Goal: Task Accomplishment & Management: Manage account settings

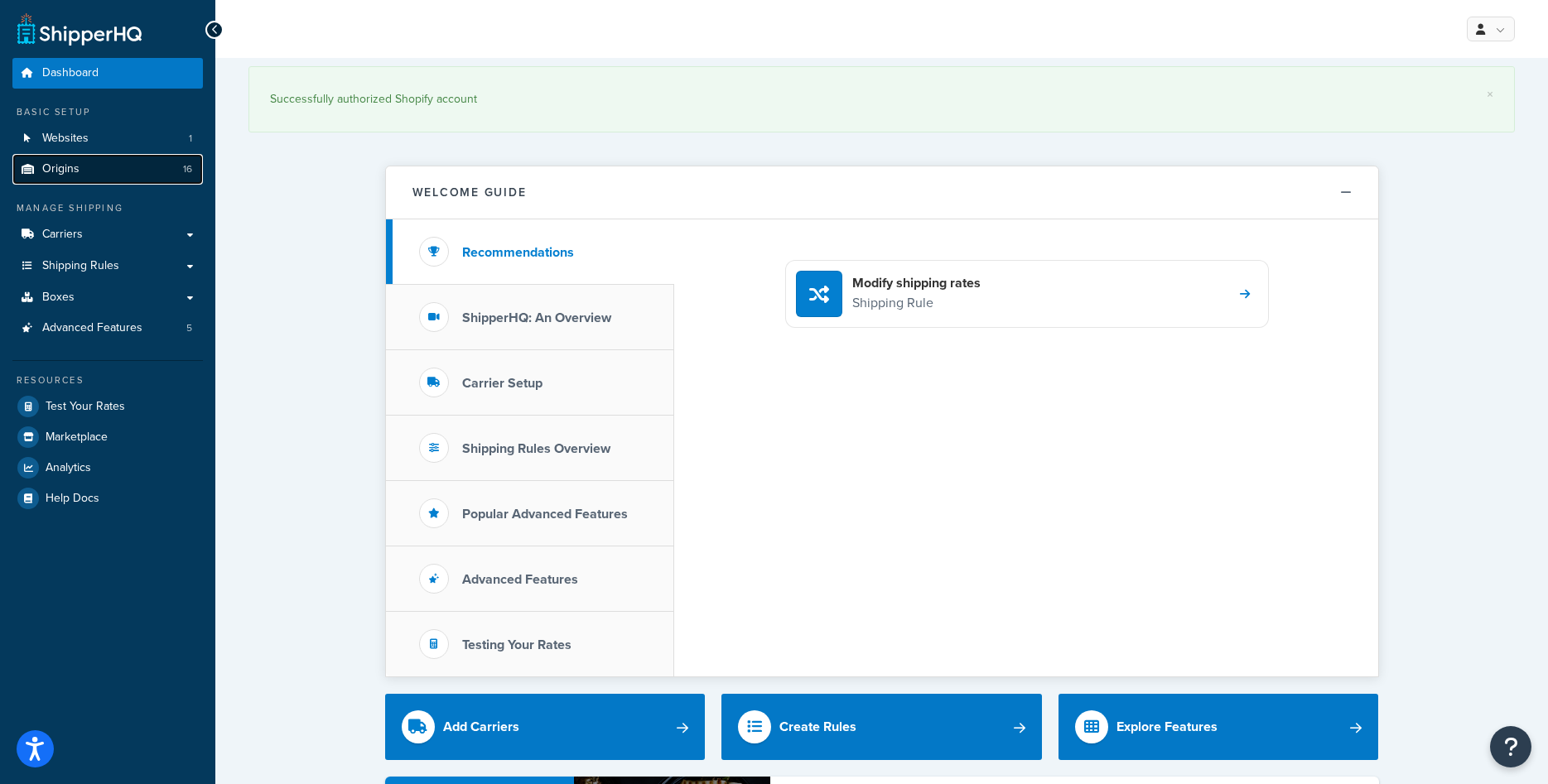
click at [83, 177] on link "Origins 16" at bounding box center [108, 169] width 190 height 31
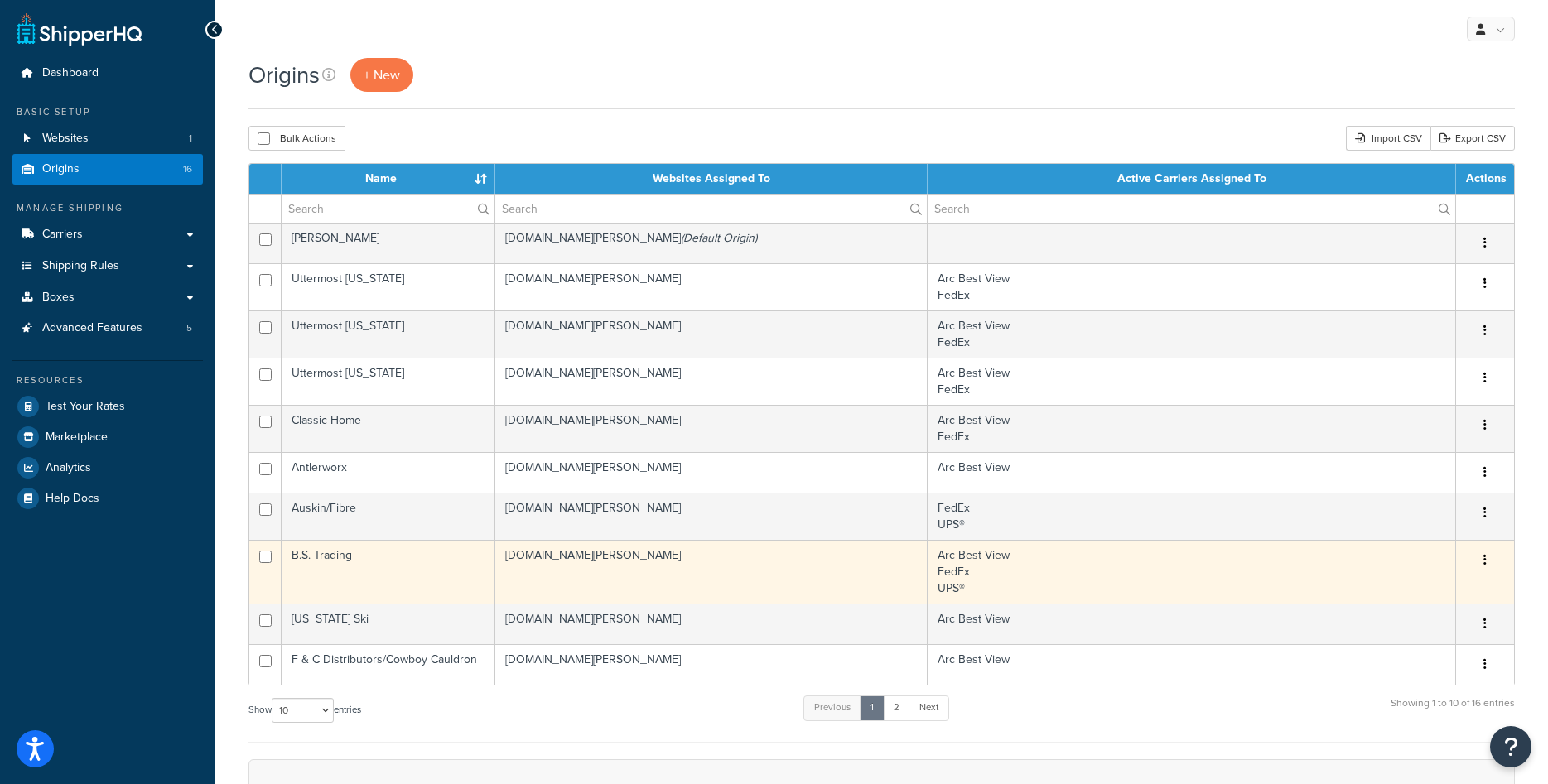
scroll to position [85, 0]
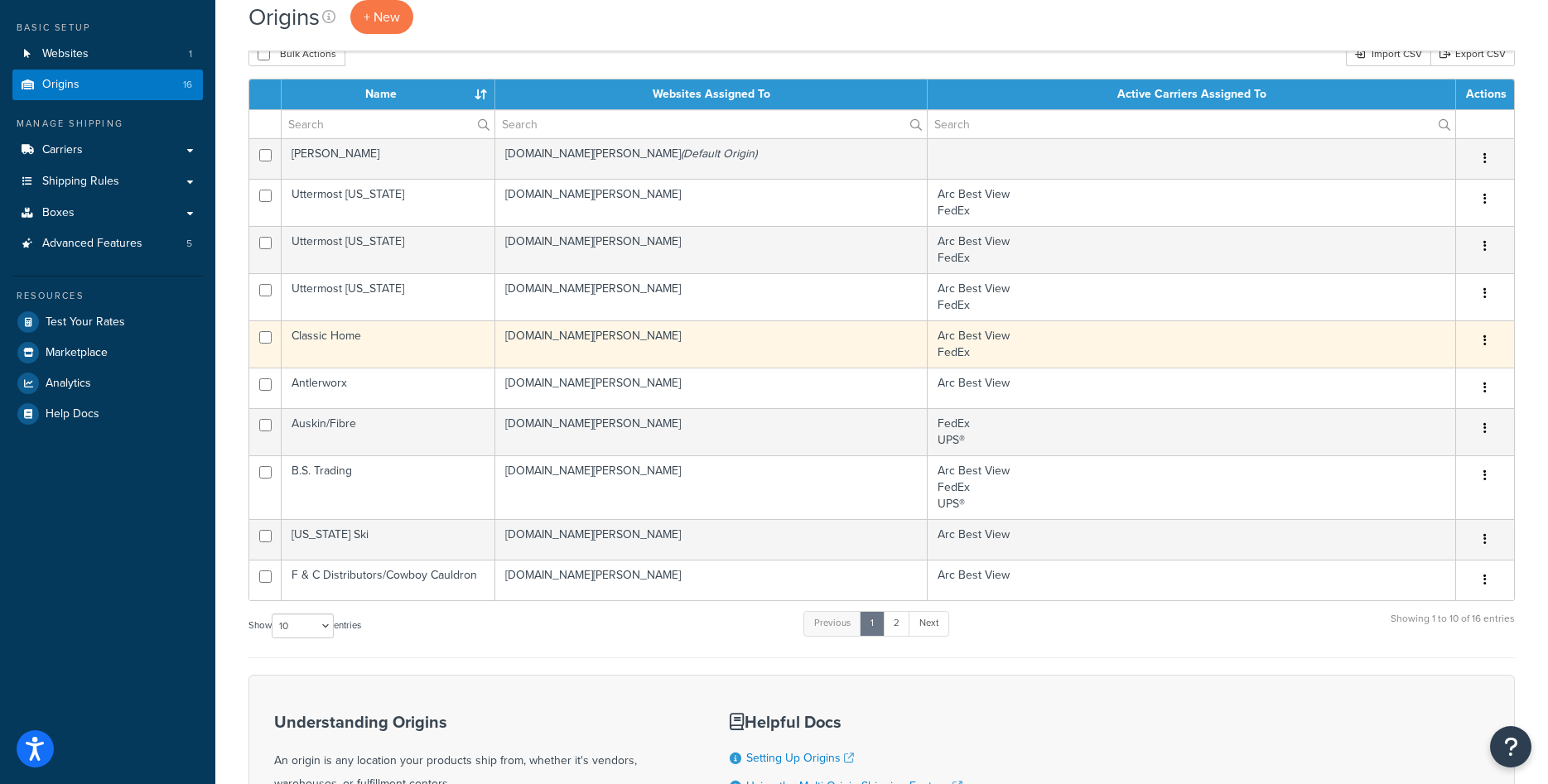
click at [332, 335] on td "Classic Home" at bounding box center [389, 343] width 214 height 47
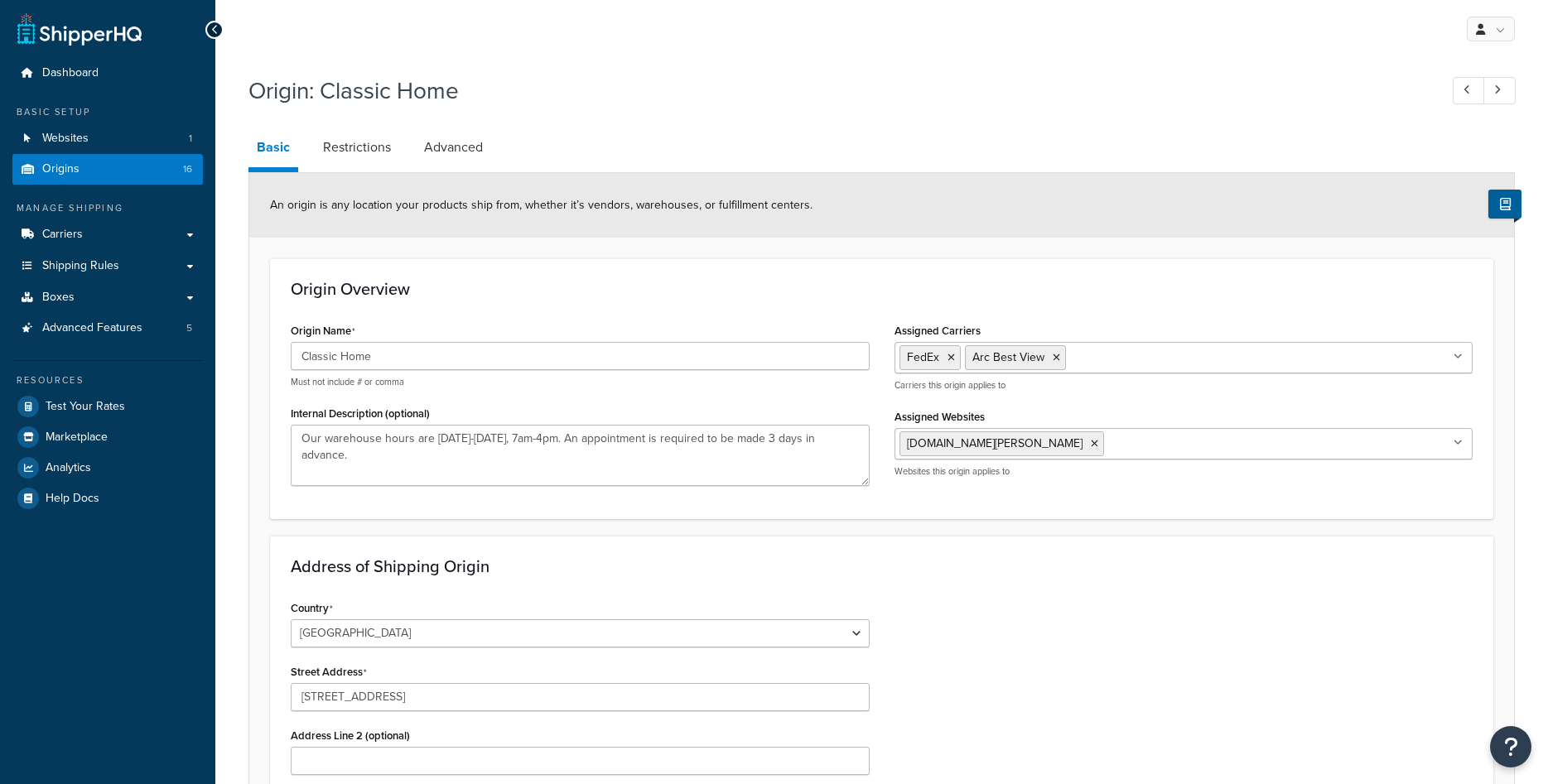
select select "5"
click at [358, 150] on link "Restrictions" at bounding box center [357, 147] width 85 height 39
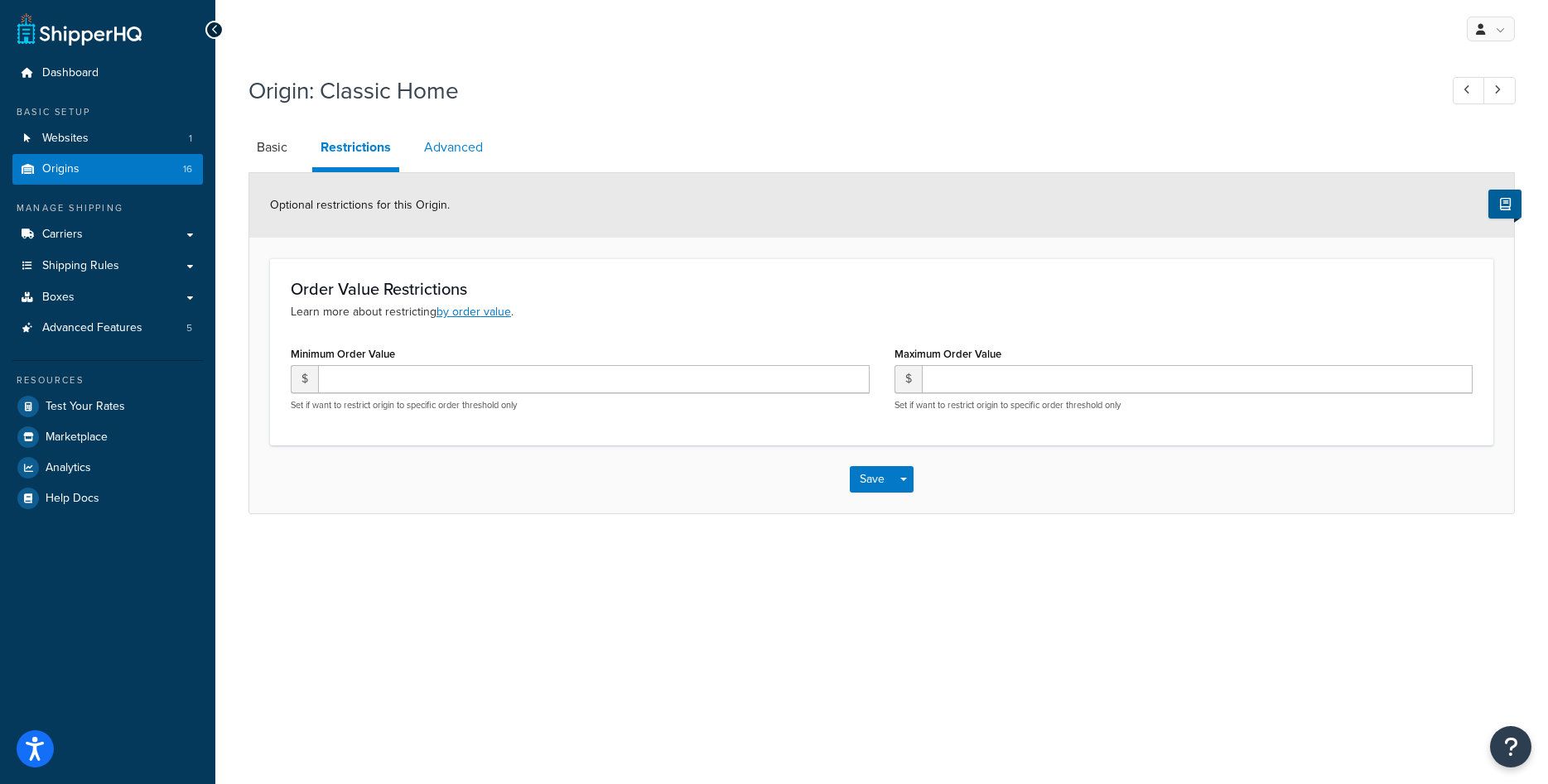
click at [467, 146] on link "Advanced" at bounding box center [454, 147] width 75 height 39
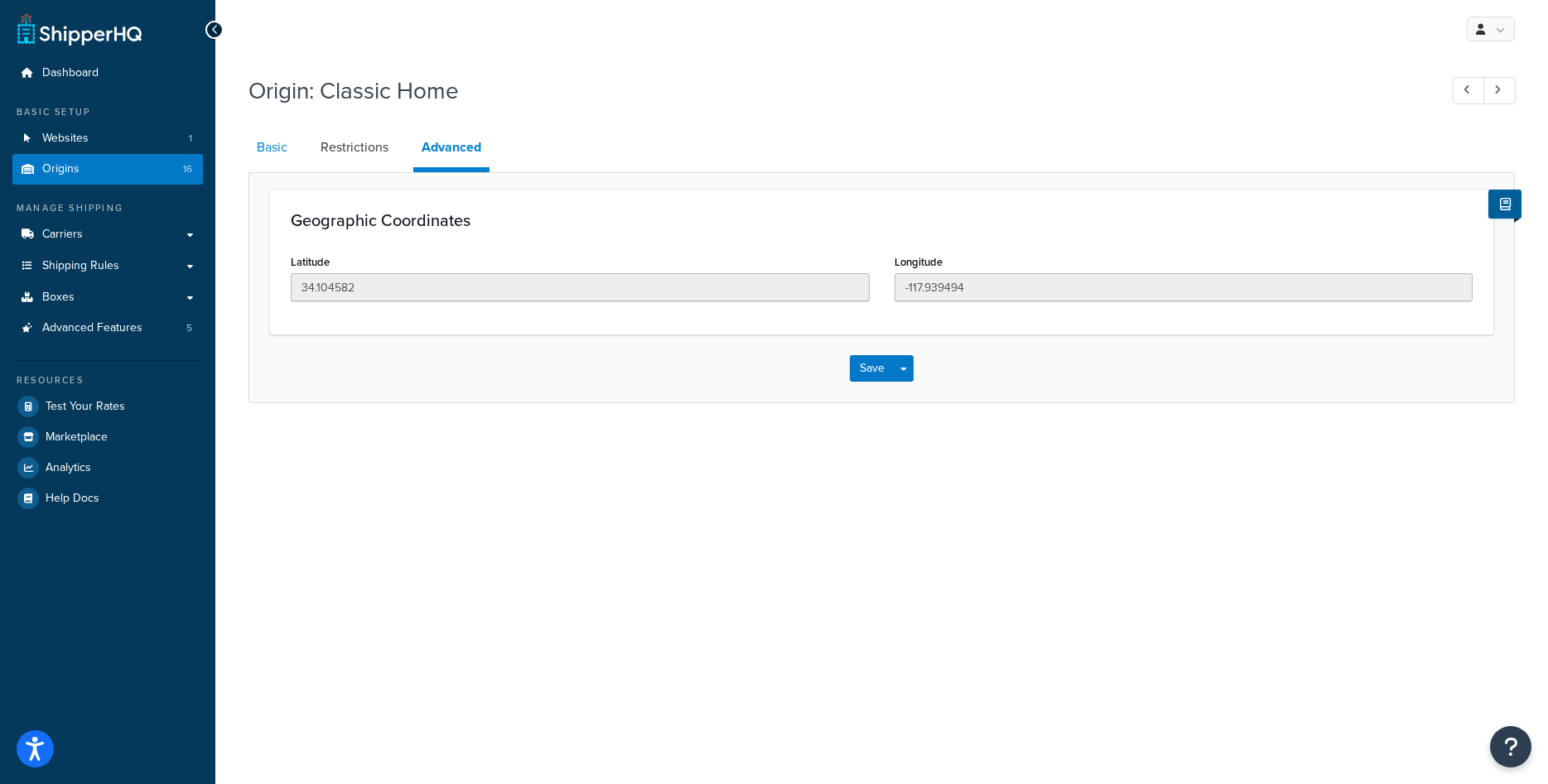
click at [282, 155] on link "Basic" at bounding box center [271, 147] width 47 height 39
select select "5"
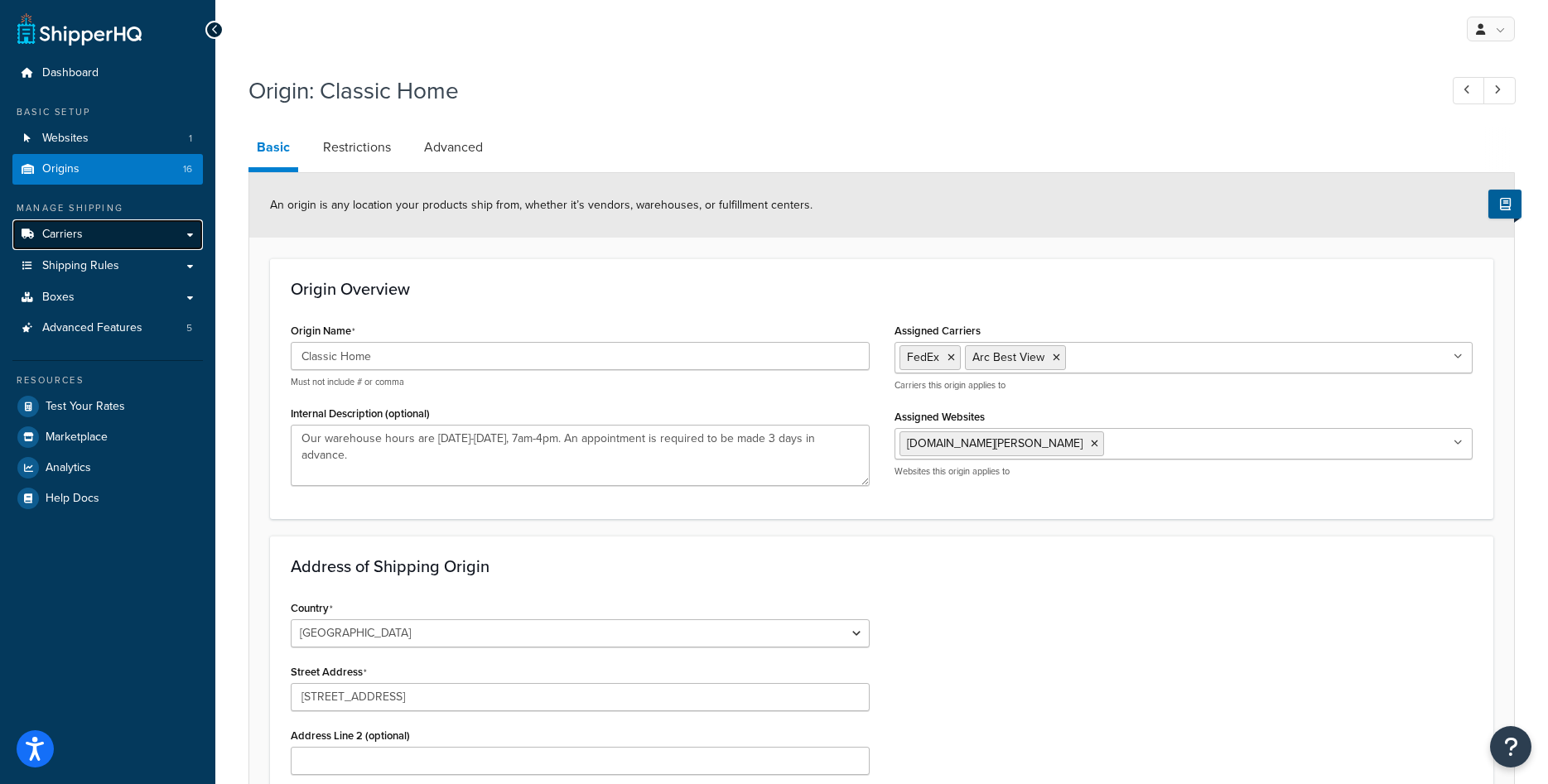
click at [146, 241] on link "Carriers" at bounding box center [108, 235] width 190 height 31
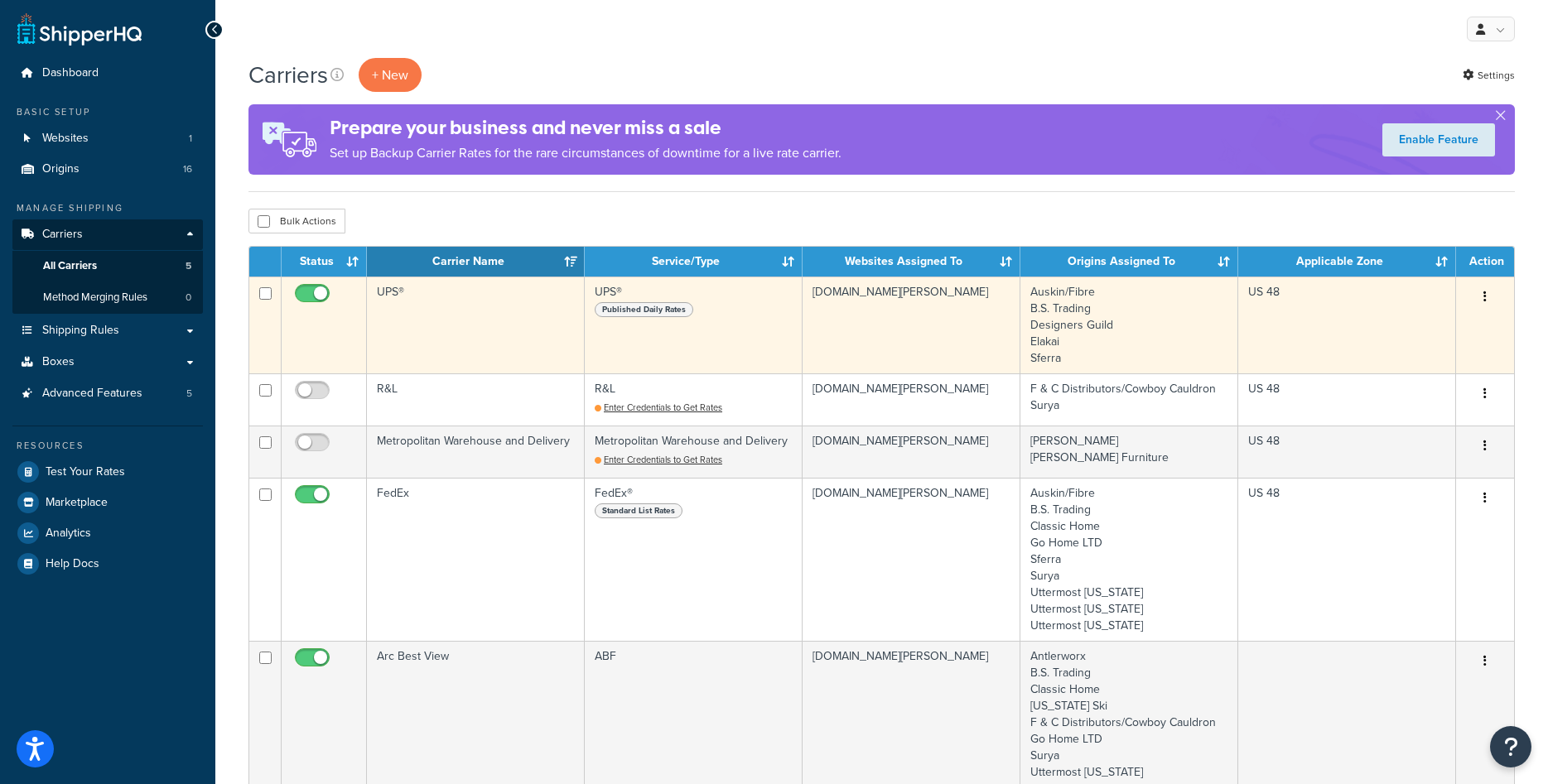
click at [1062, 303] on td "Auskin/Fibre B.S. Trading Designers Guild Elakai Sferra" at bounding box center [1129, 324] width 217 height 97
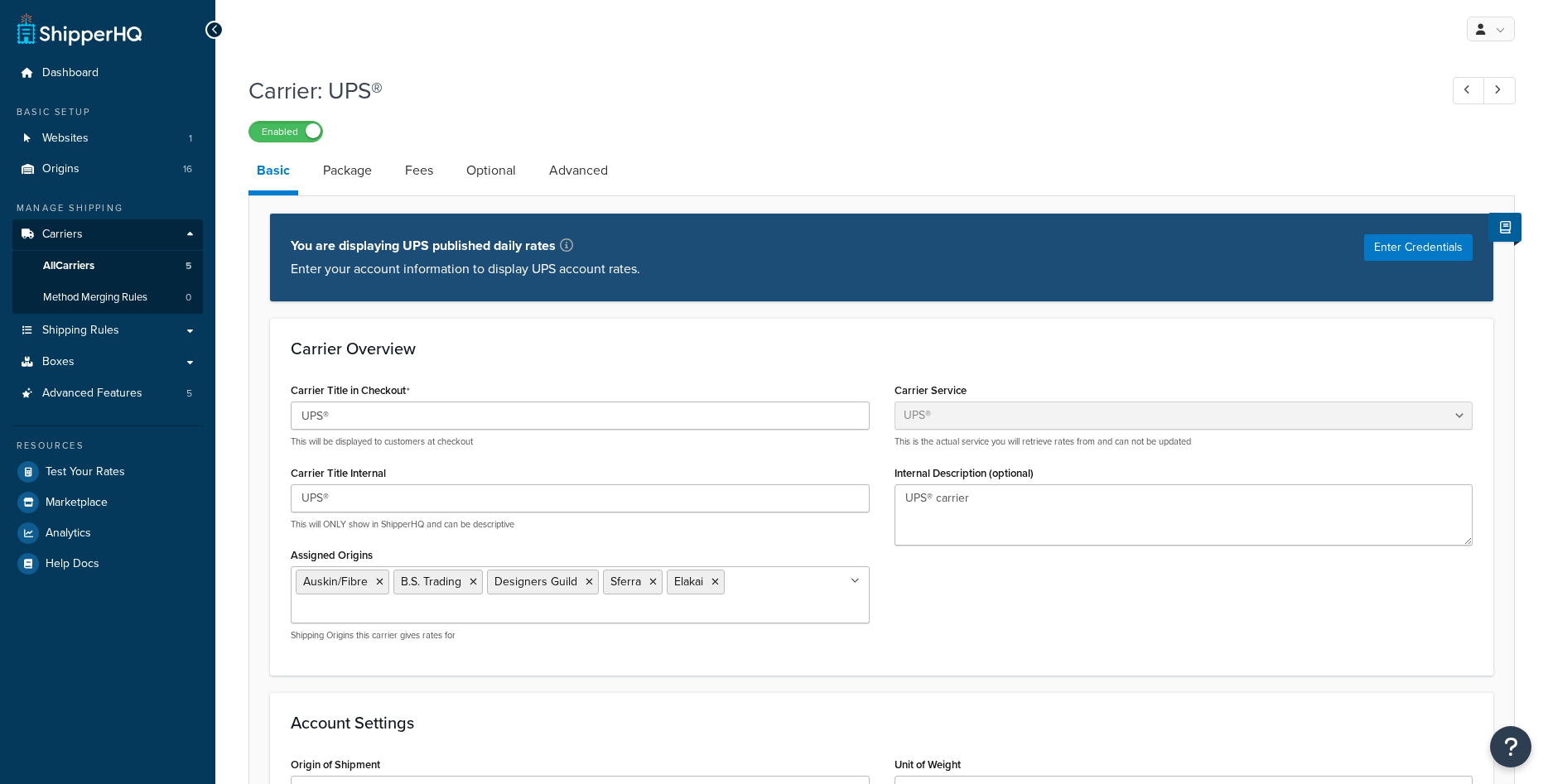
select select "ups"
click at [354, 178] on link "Package" at bounding box center [348, 170] width 65 height 39
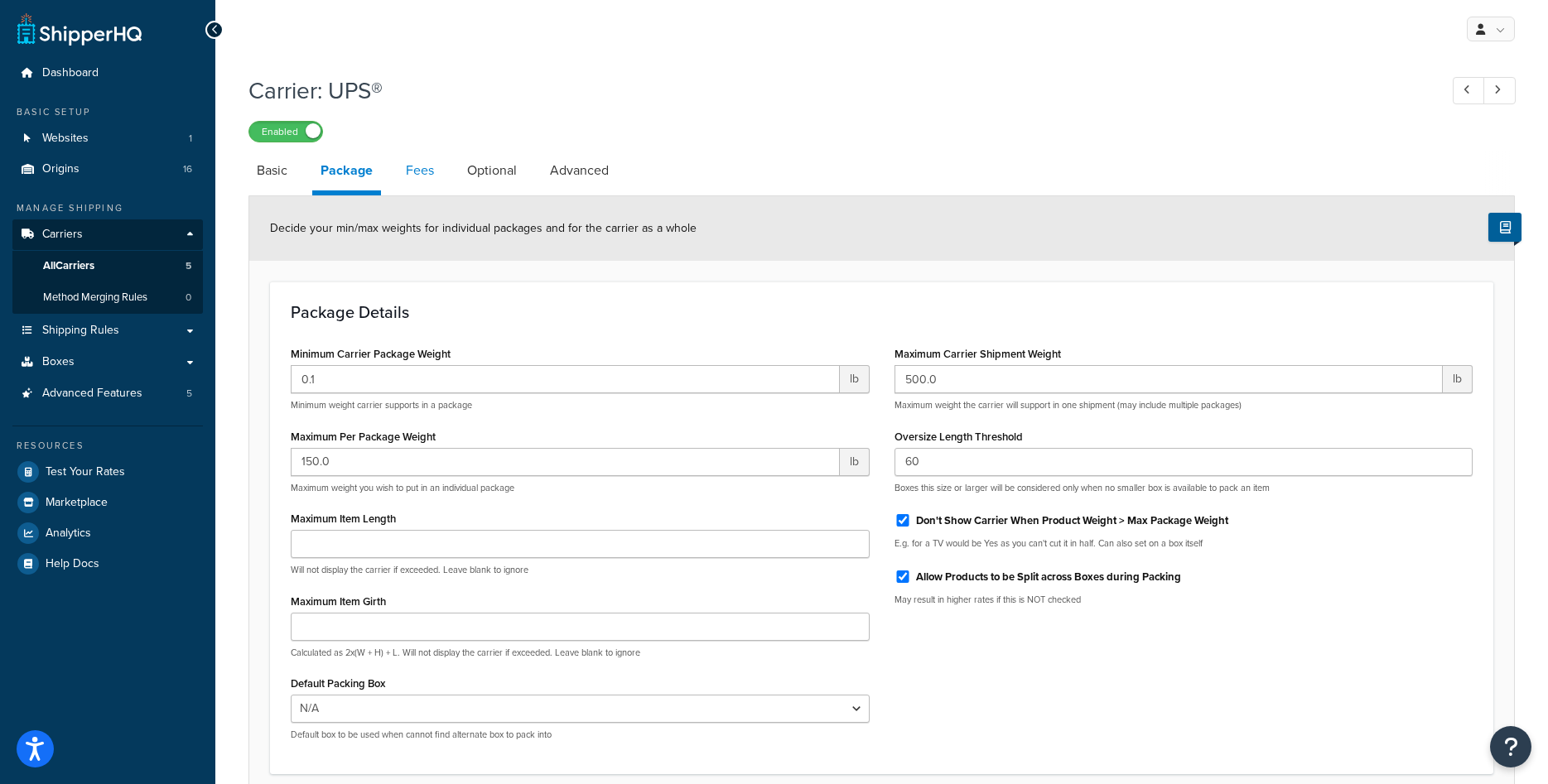
click at [434, 181] on link "Fees" at bounding box center [420, 170] width 45 height 39
select select "AFTER"
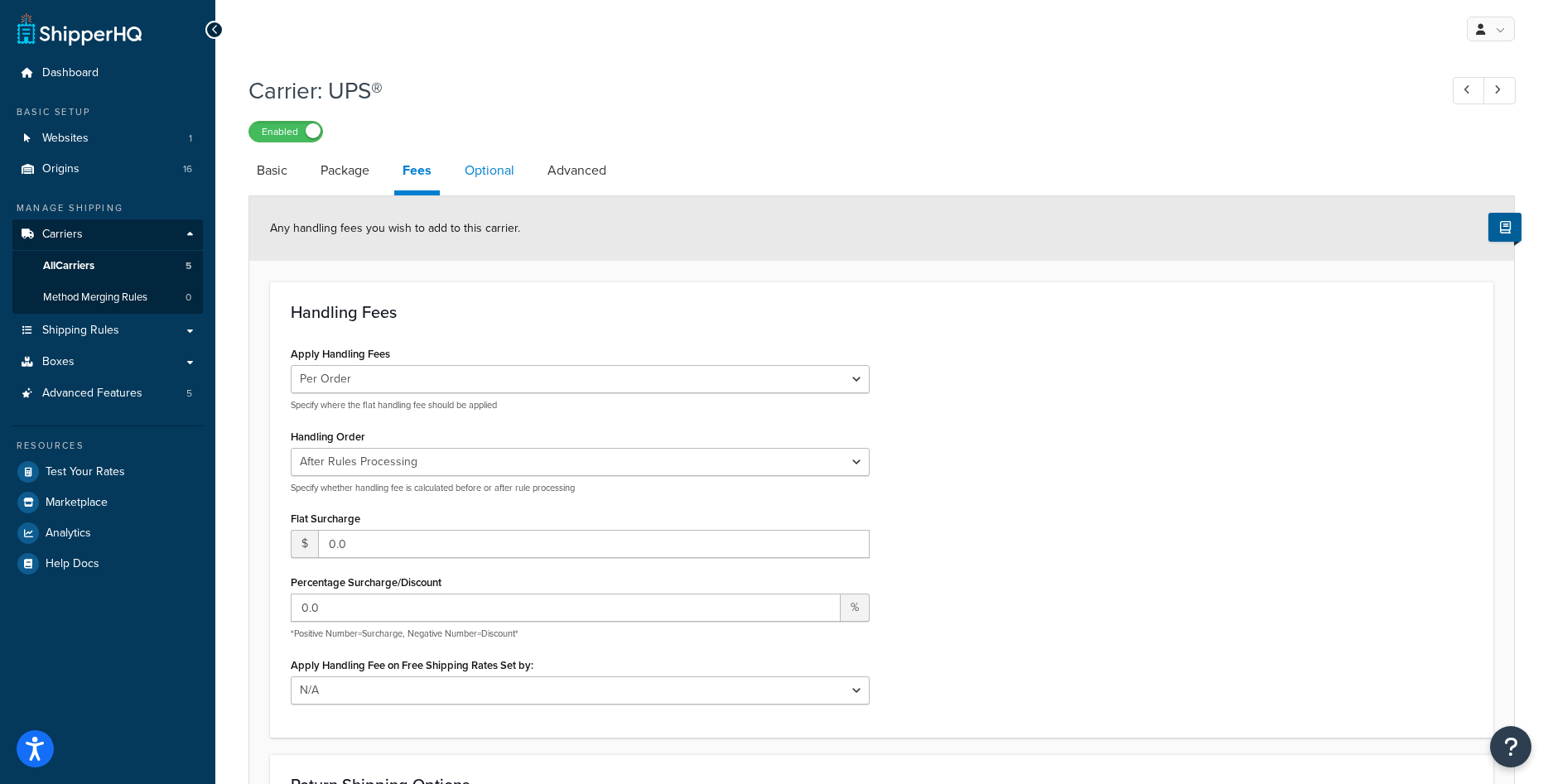
click at [499, 181] on link "Optional" at bounding box center [489, 170] width 66 height 39
select select "business"
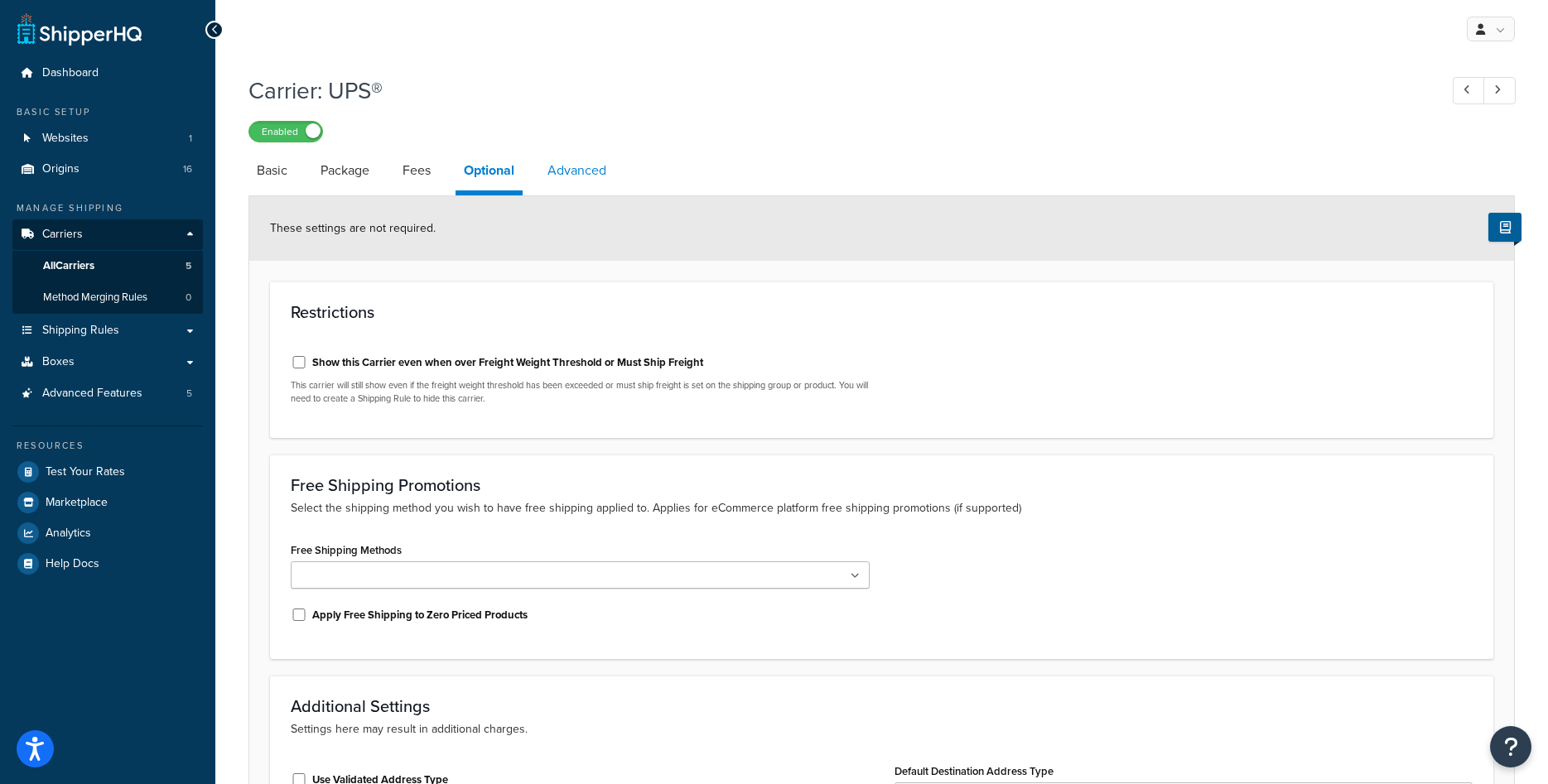
click at [569, 176] on link "Advanced" at bounding box center [577, 170] width 75 height 39
select select "false"
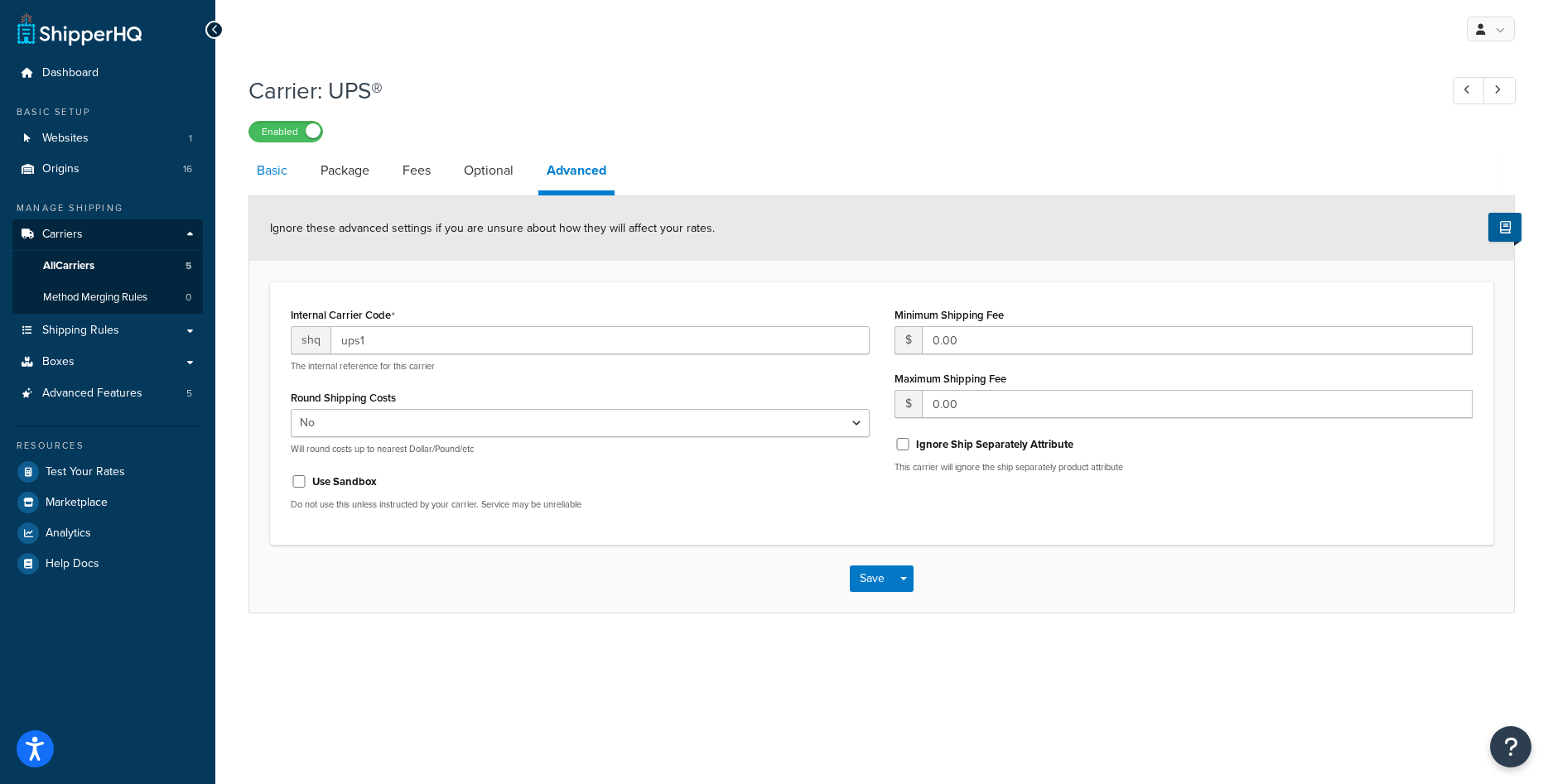
click at [285, 178] on link "Basic" at bounding box center [271, 170] width 47 height 39
select select "ups"
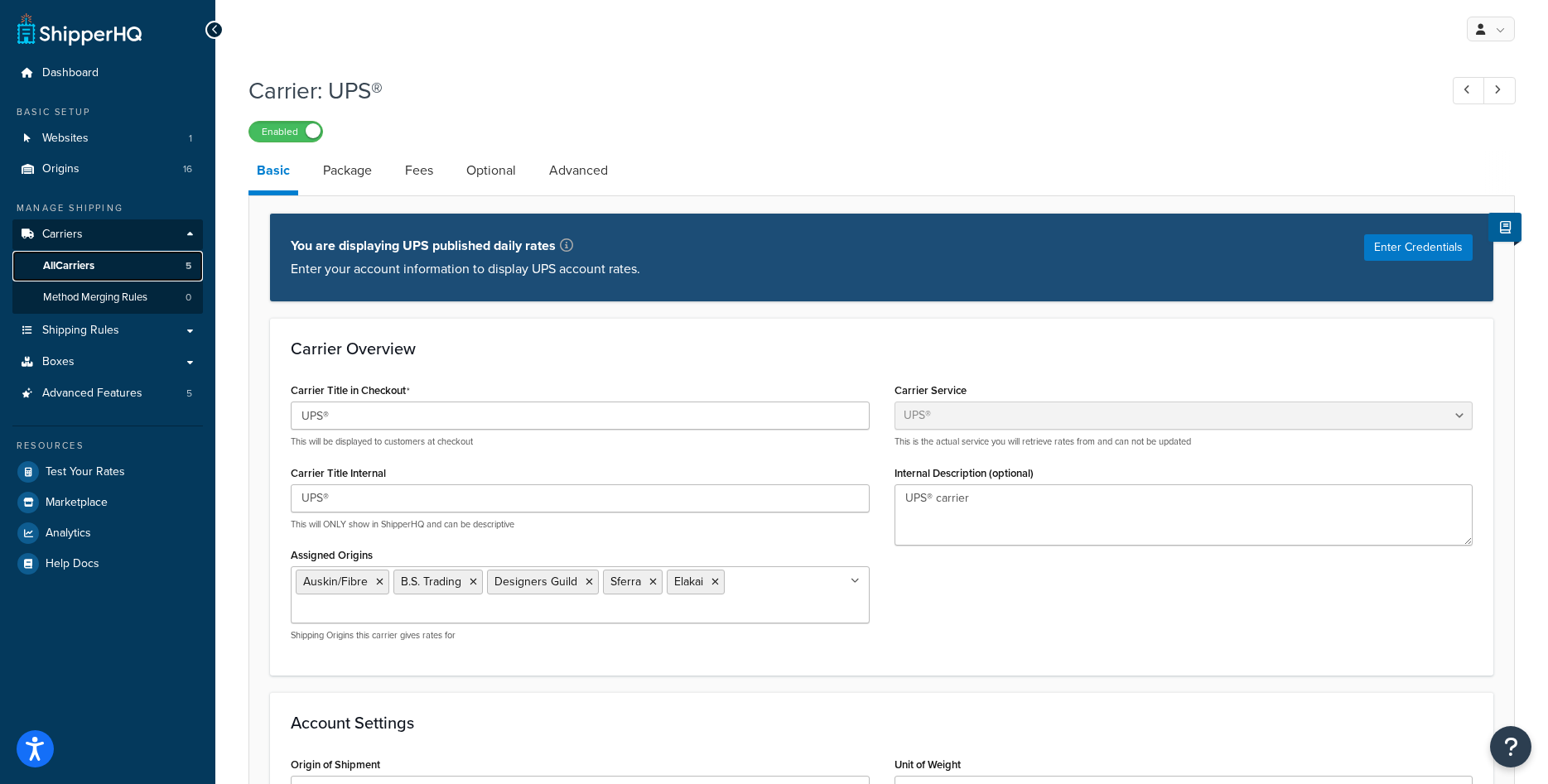
click at [68, 264] on span "All Carriers" at bounding box center [68, 266] width 51 height 14
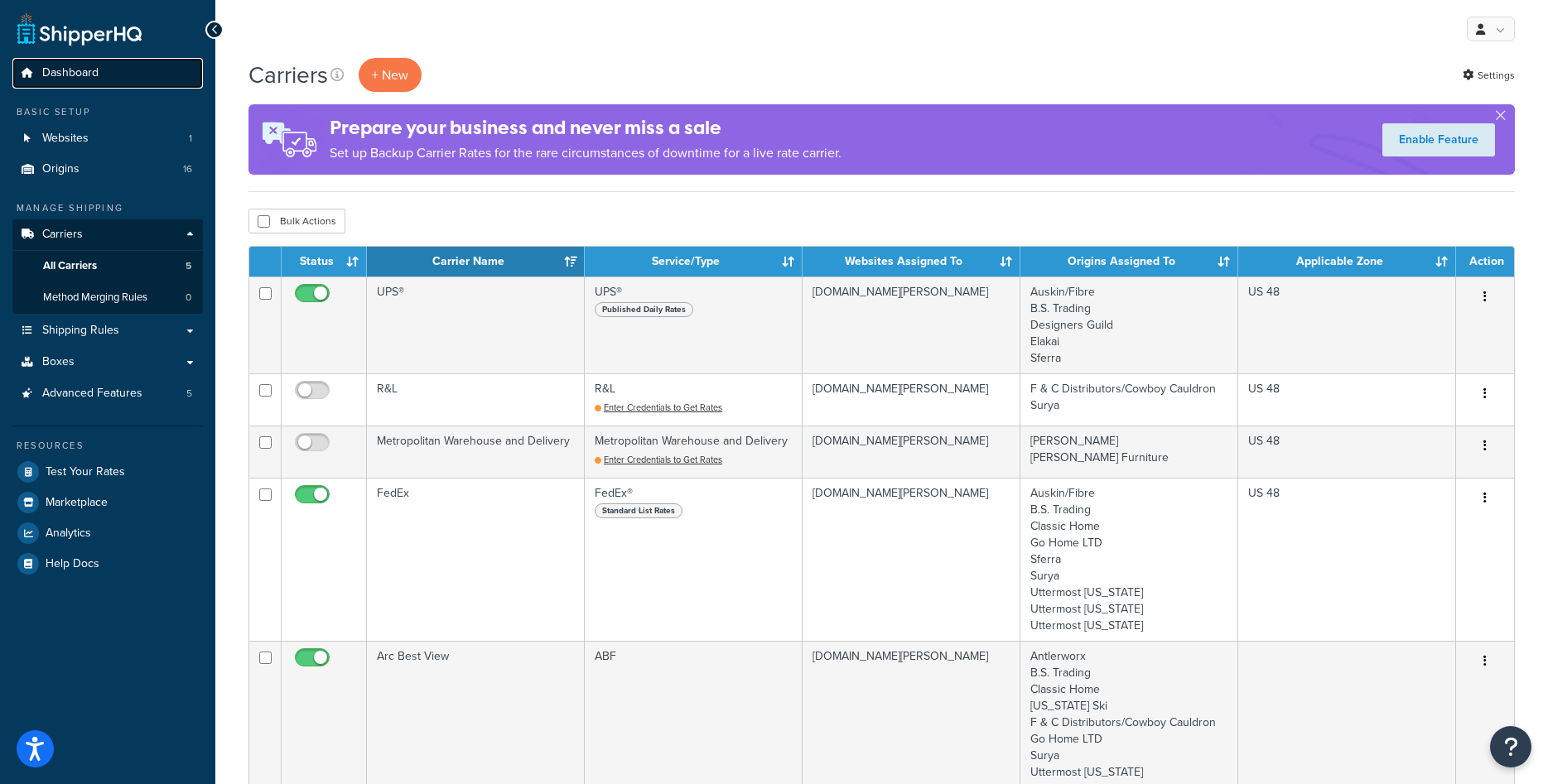
click at [103, 65] on link "Dashboard" at bounding box center [108, 74] width 190 height 31
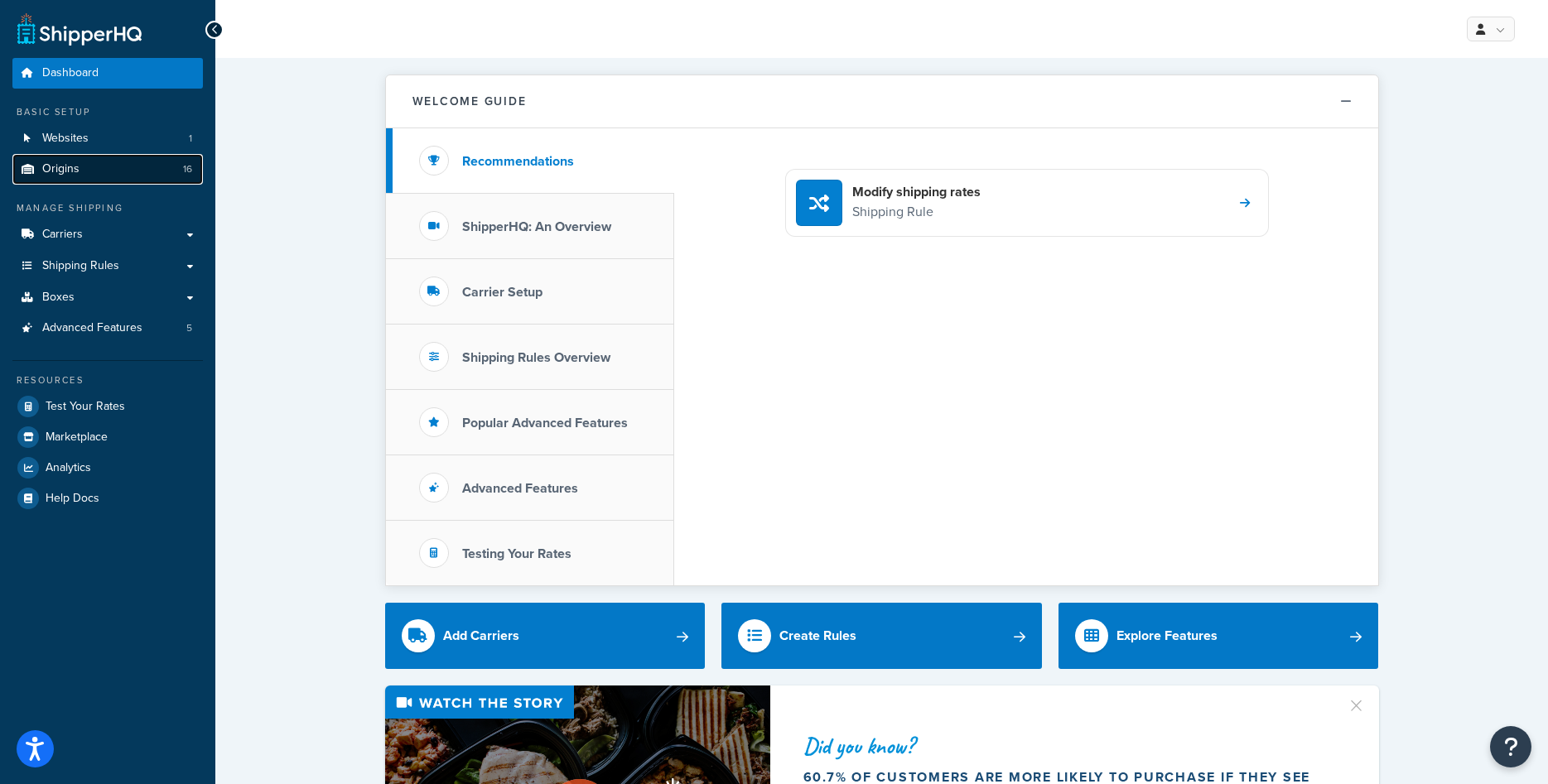
click at [82, 176] on link "Origins 16" at bounding box center [108, 169] width 190 height 31
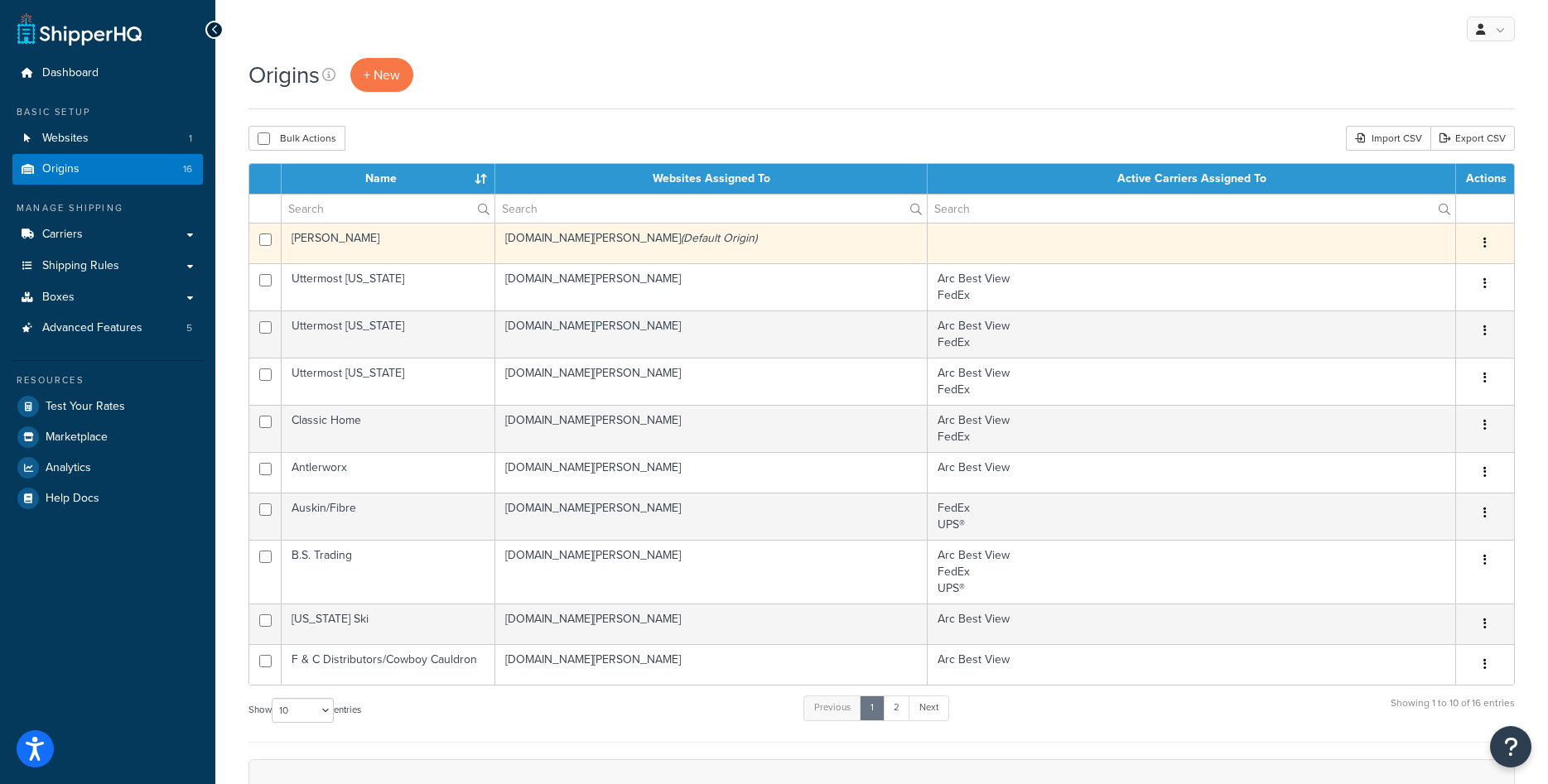
click at [320, 240] on td "[PERSON_NAME]" at bounding box center [389, 242] width 214 height 40
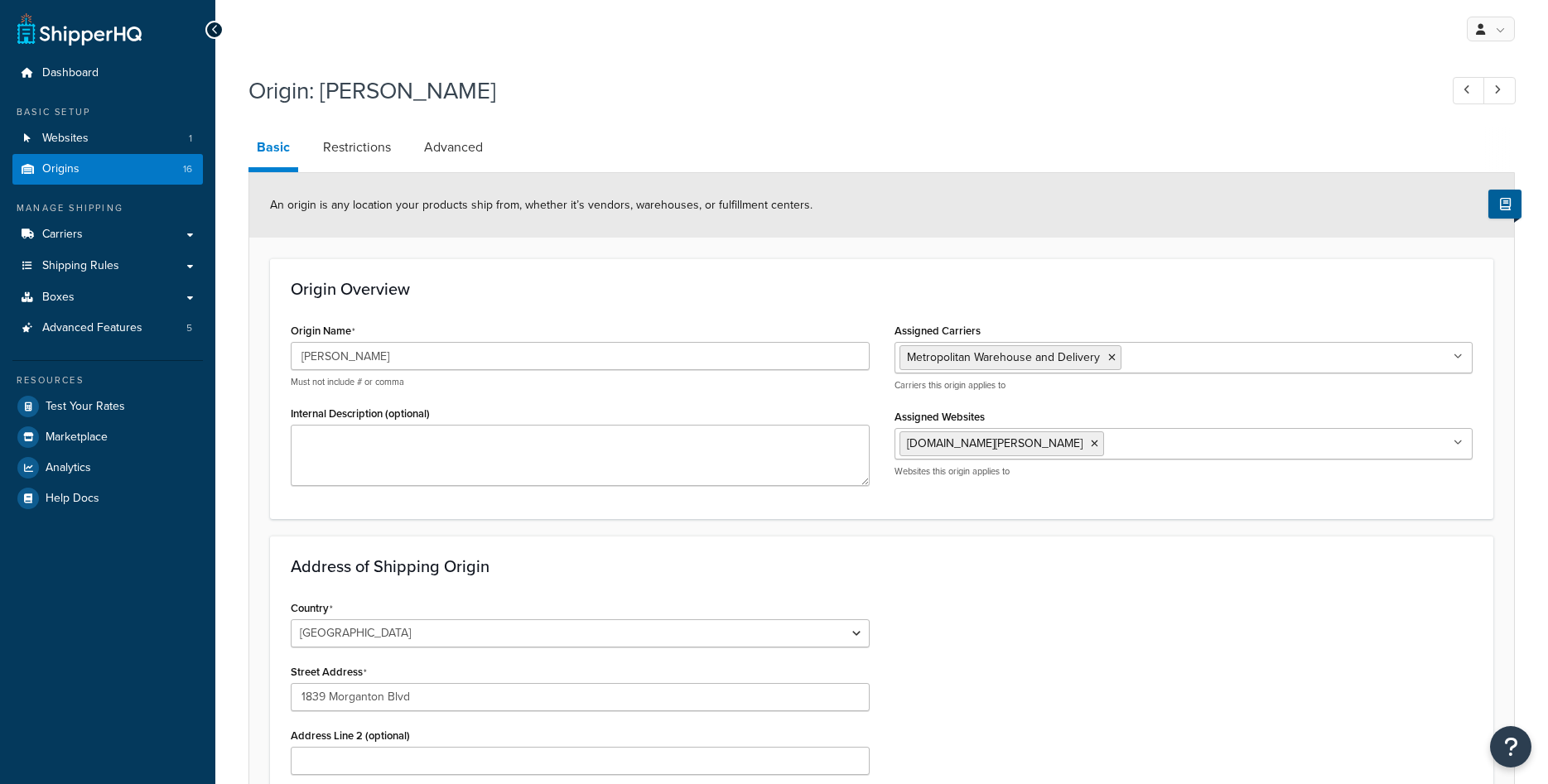
select select "33"
click at [78, 232] on span "Carriers" at bounding box center [62, 235] width 40 height 14
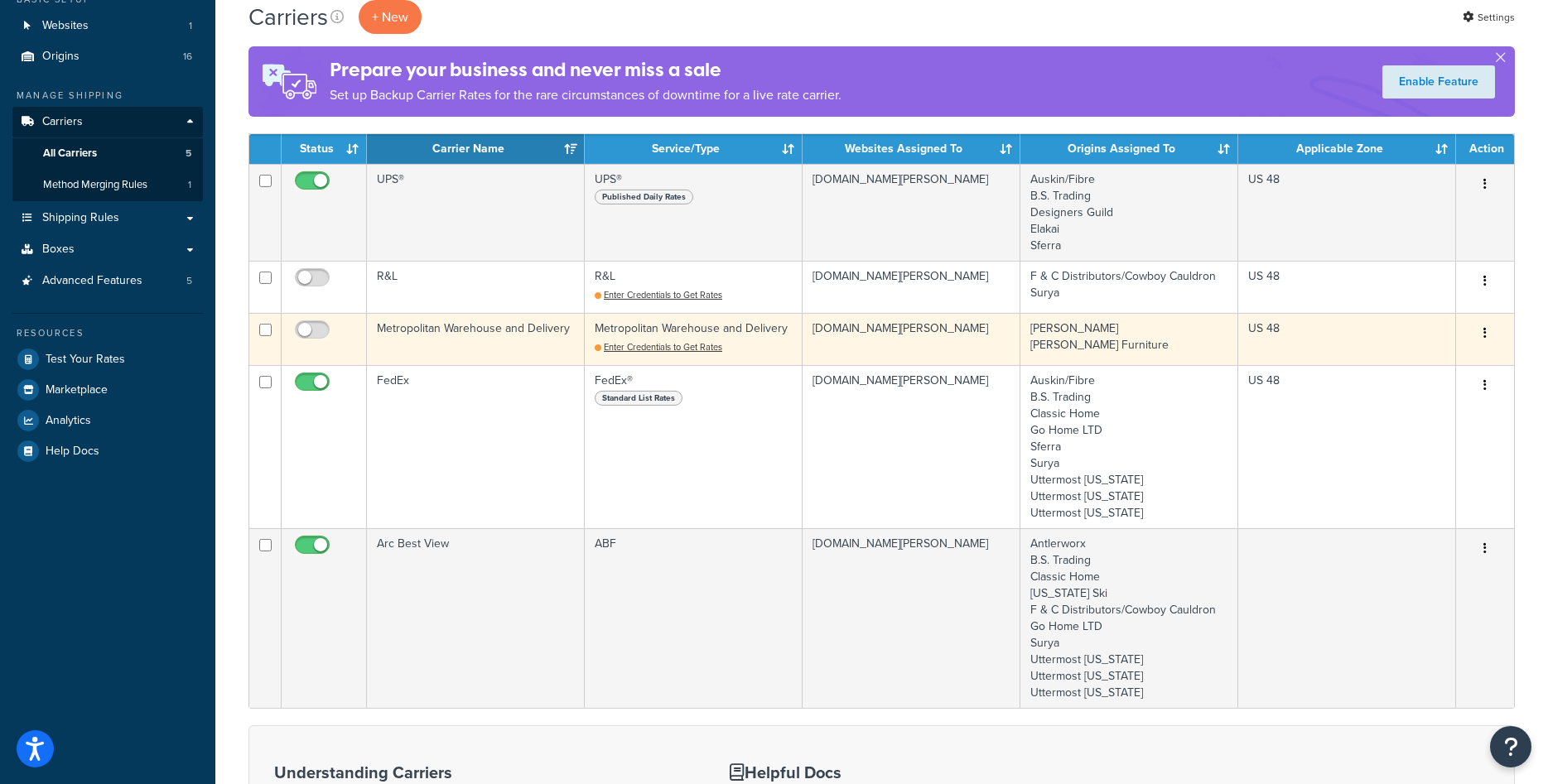
scroll to position [85, 0]
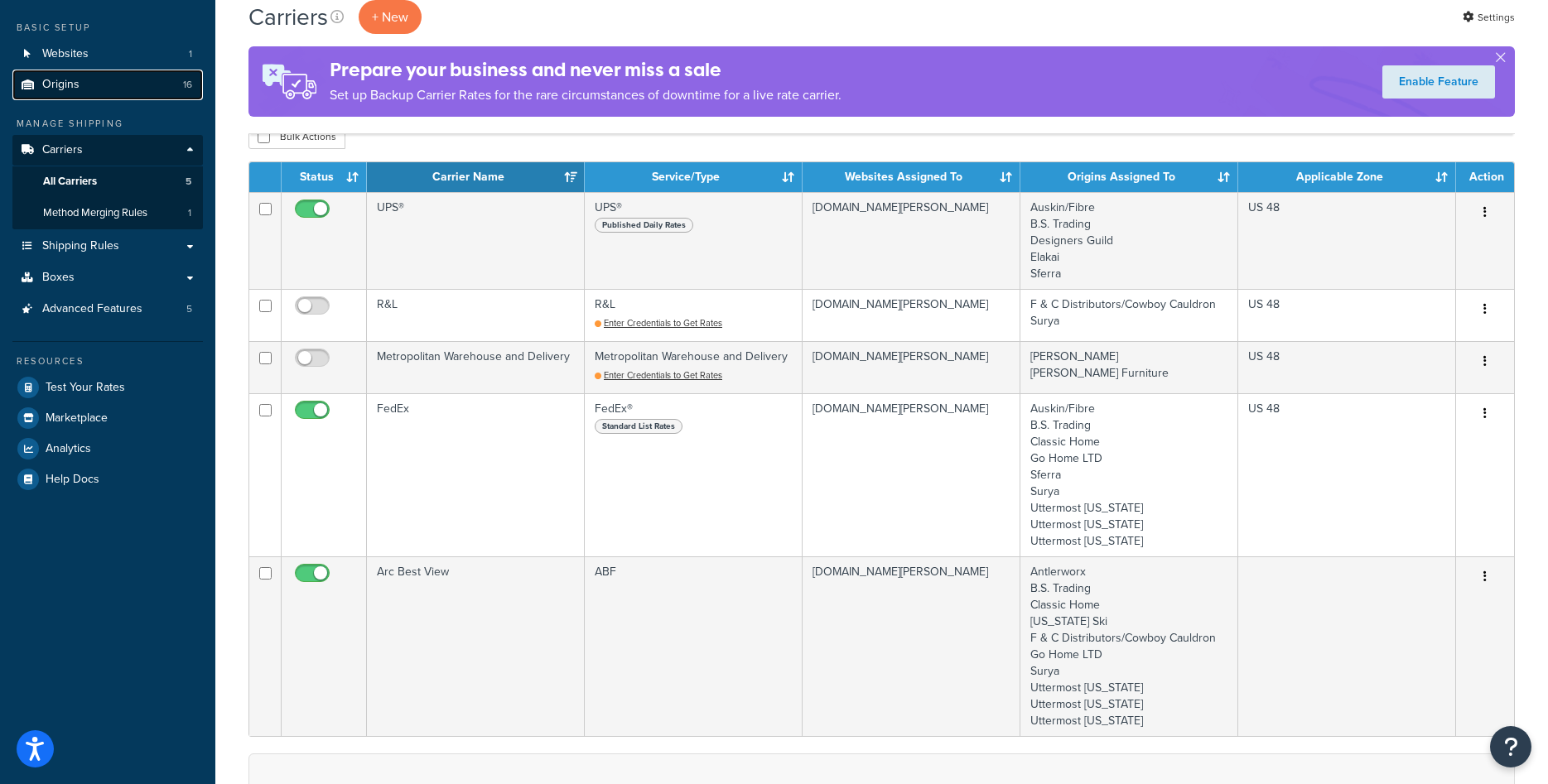
click at [74, 85] on span "Origins" at bounding box center [61, 85] width 38 height 14
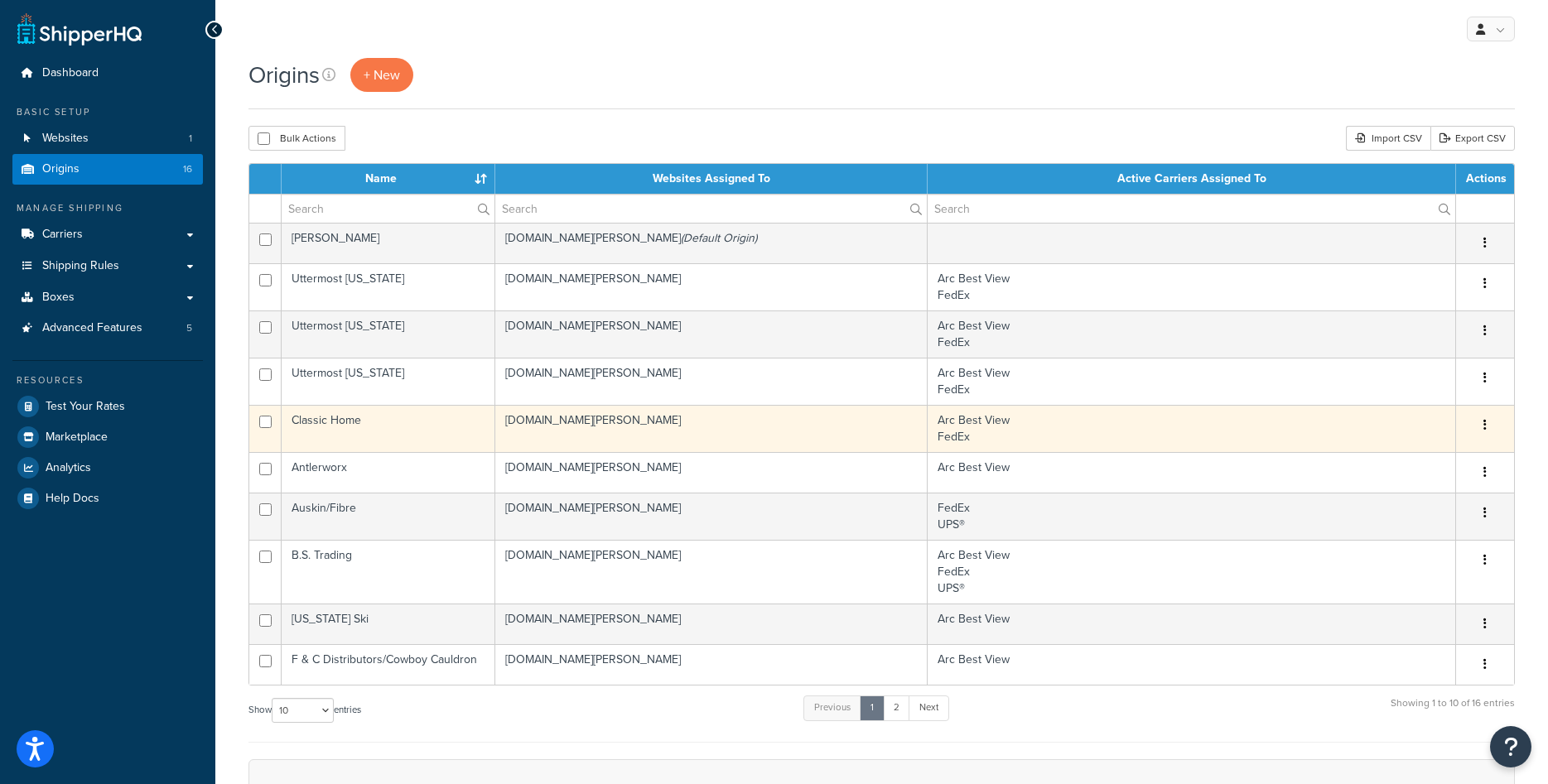
click at [319, 419] on td "Classic Home" at bounding box center [389, 428] width 214 height 47
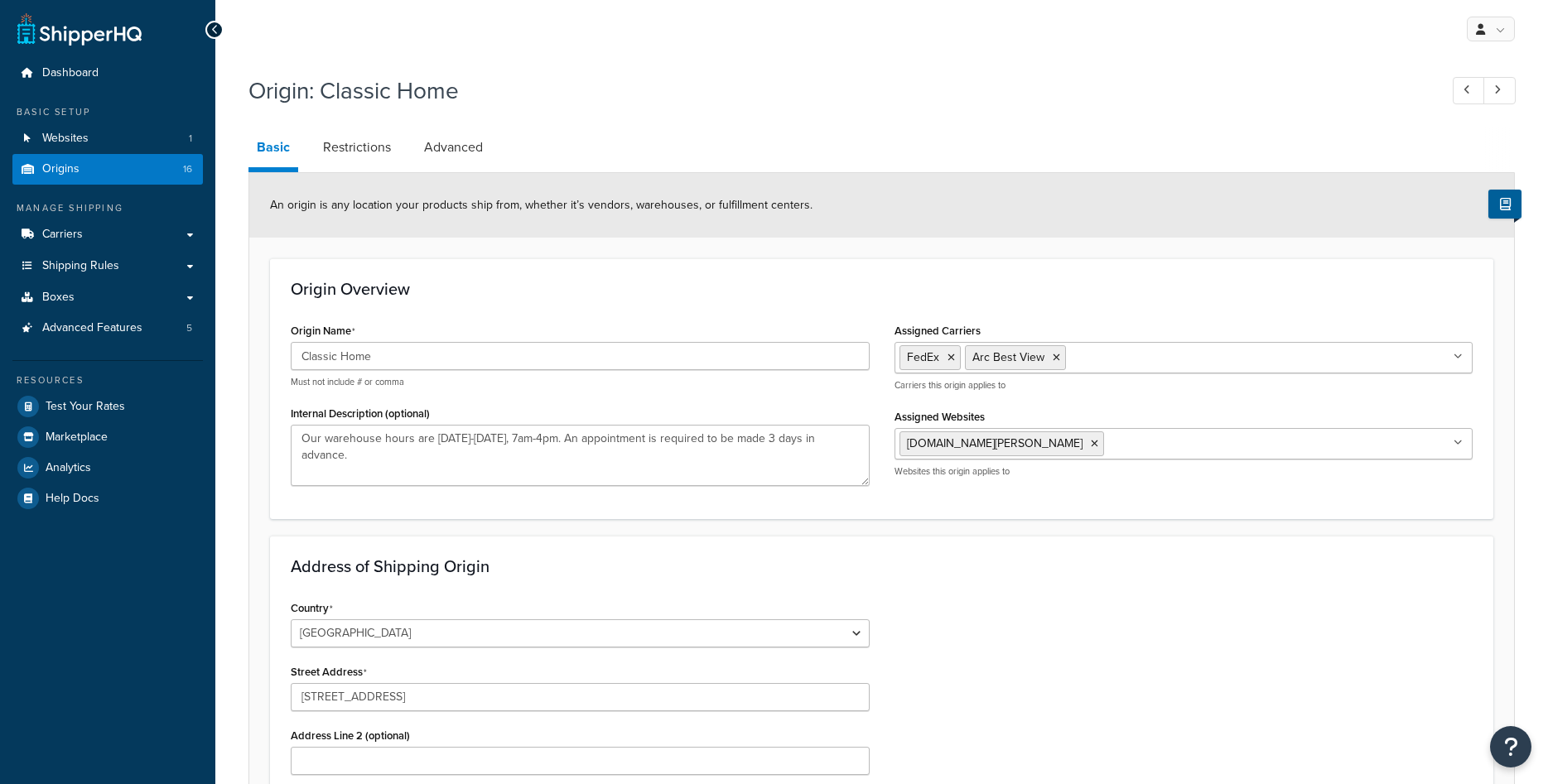
select select "5"
click at [76, 234] on span "Carriers" at bounding box center [62, 235] width 40 height 14
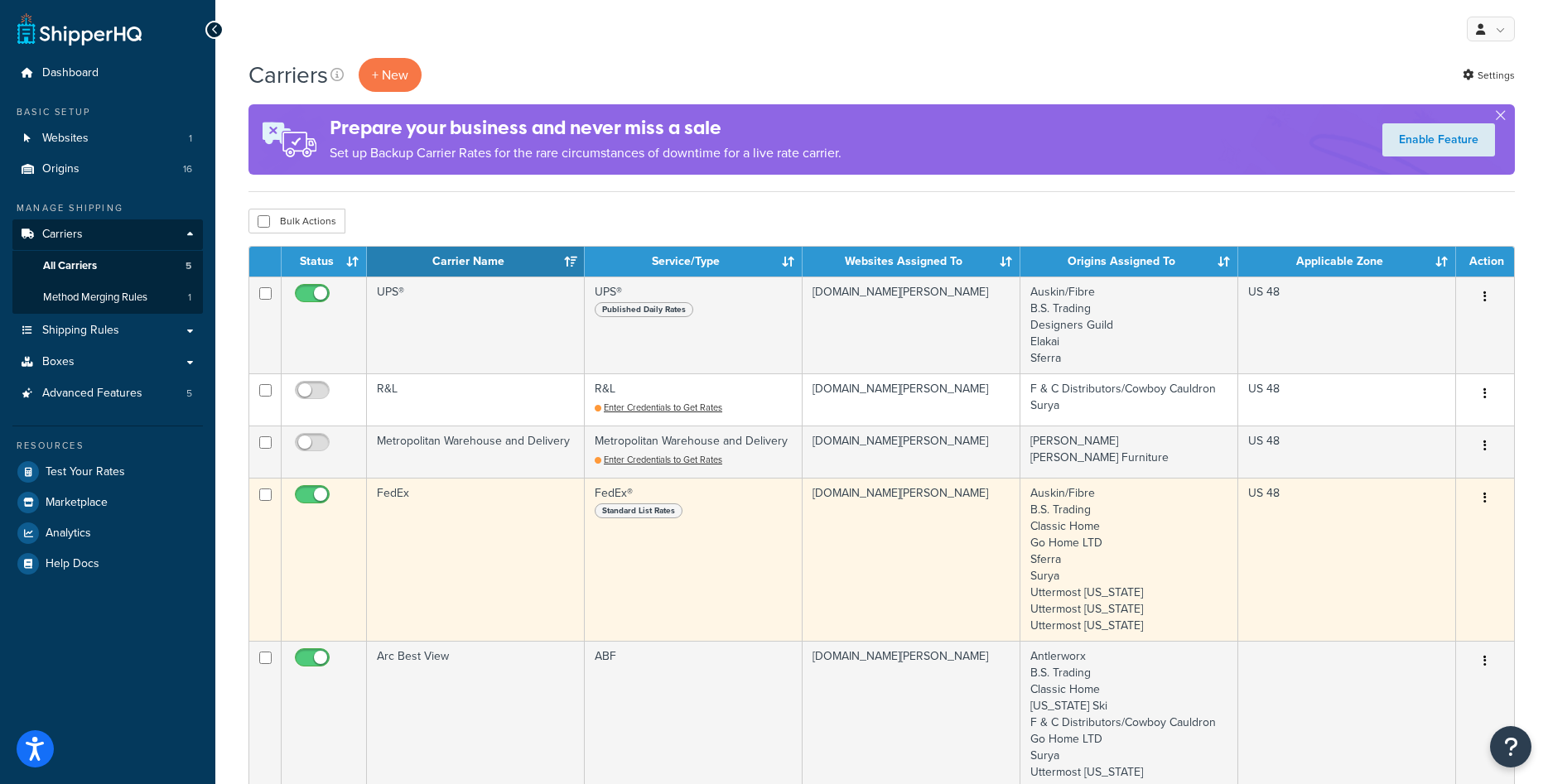
click at [438, 557] on td "FedEx" at bounding box center [476, 559] width 217 height 163
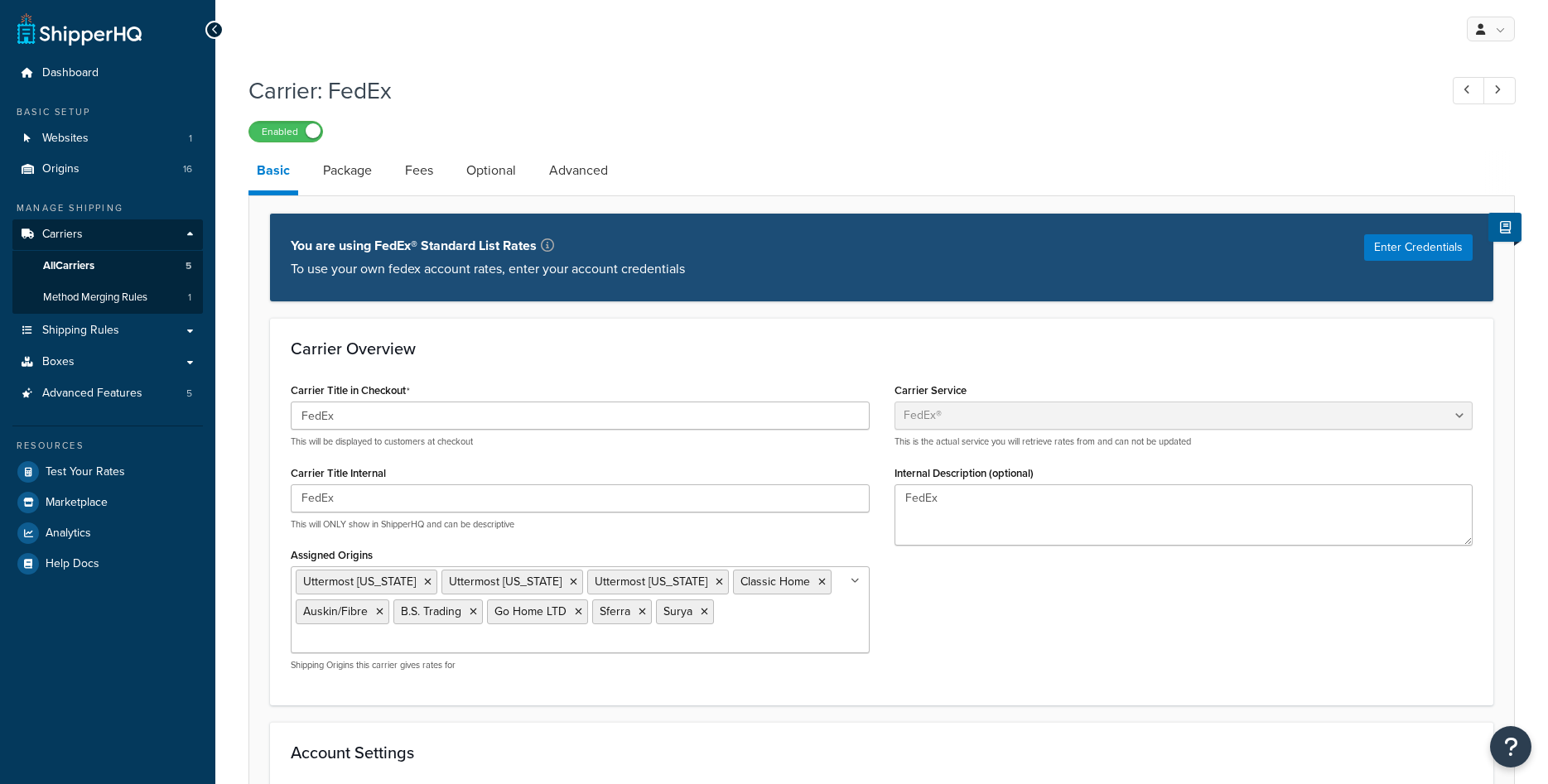
select select "fedEx"
select select "REGULAR_PICKUP"
select select "YOUR_PACKAGING"
click at [338, 164] on link "Package" at bounding box center [348, 170] width 65 height 39
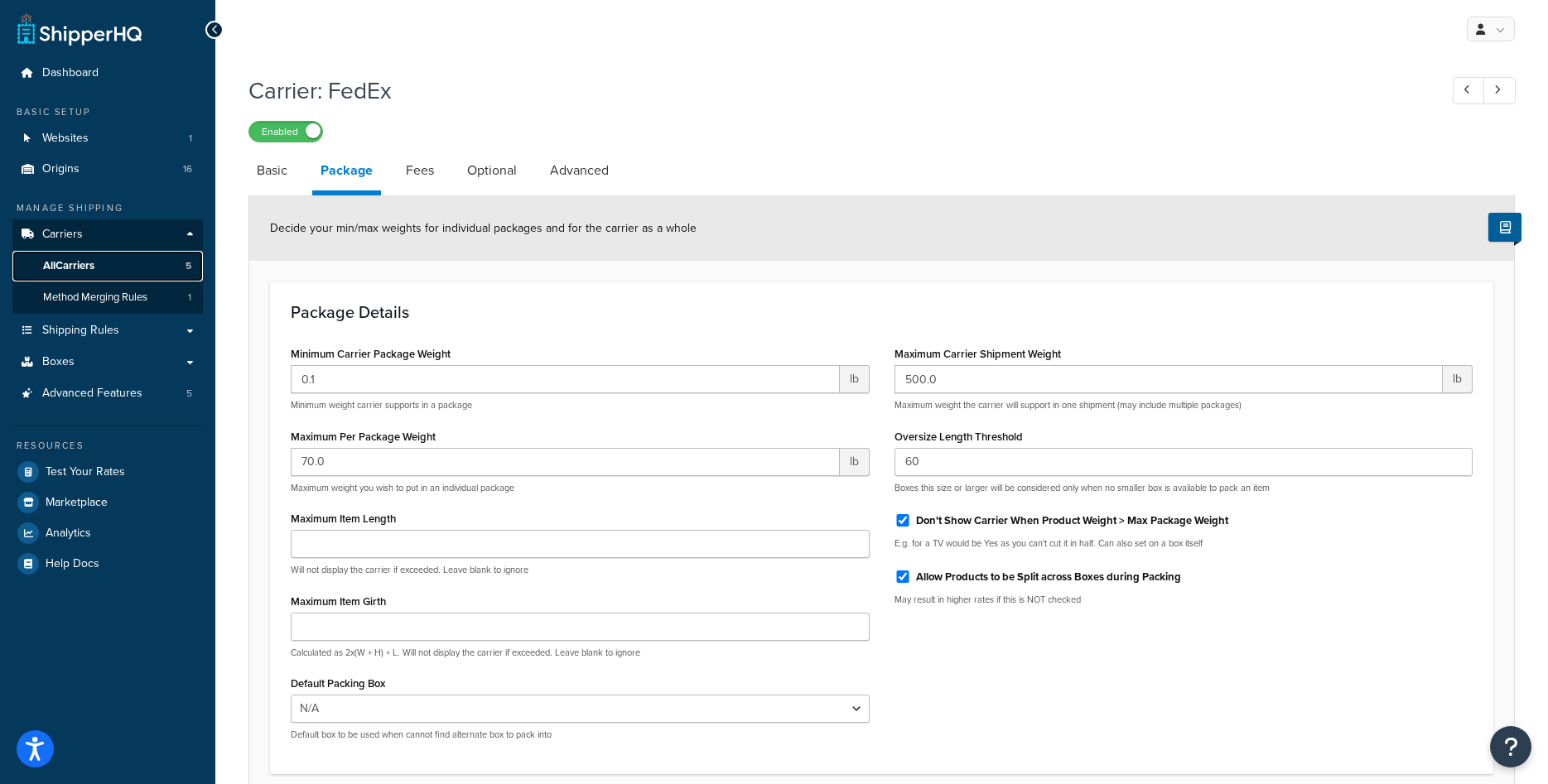
click at [88, 261] on span "All Carriers" at bounding box center [68, 266] width 51 height 14
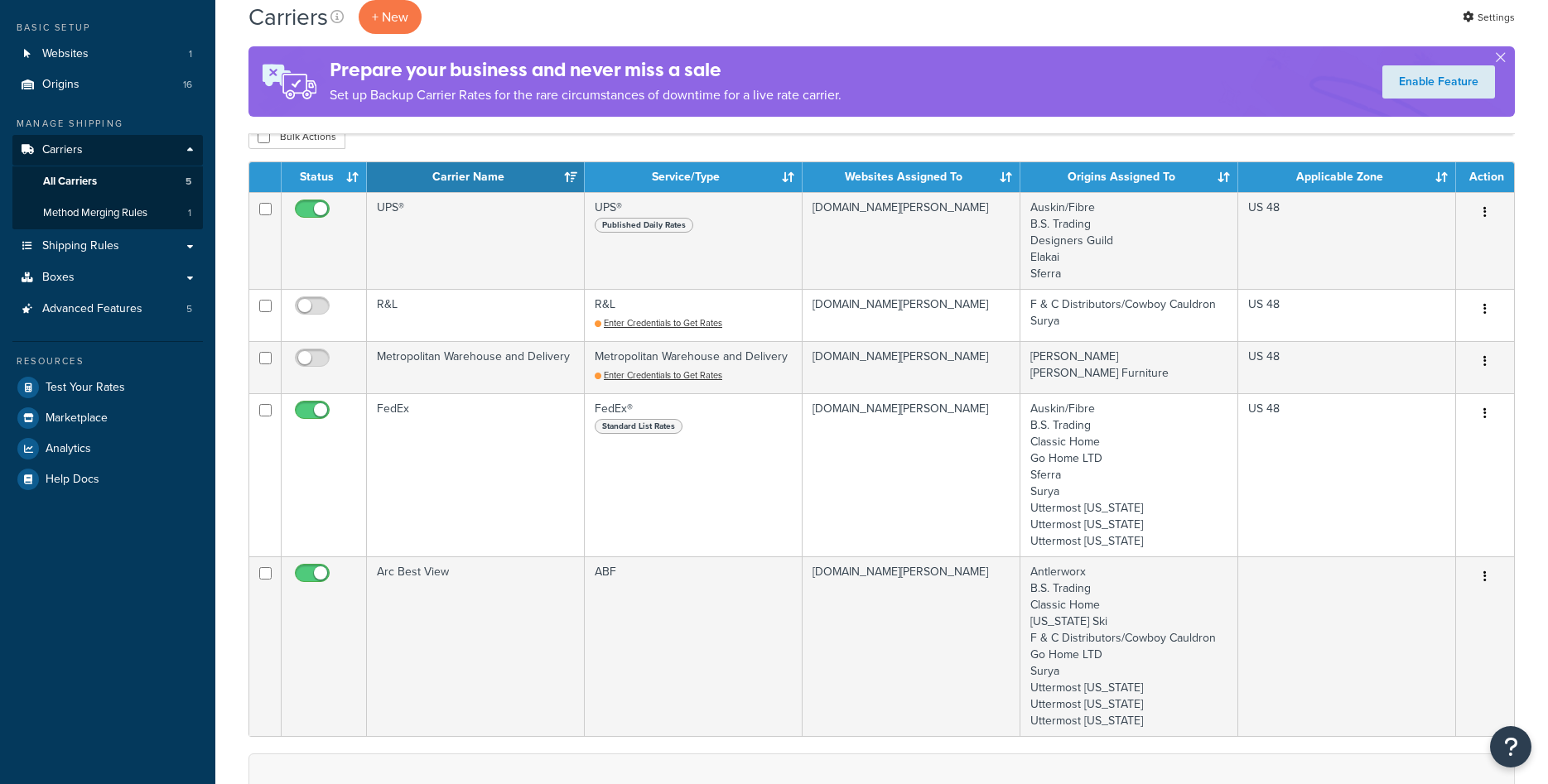
scroll to position [85, 0]
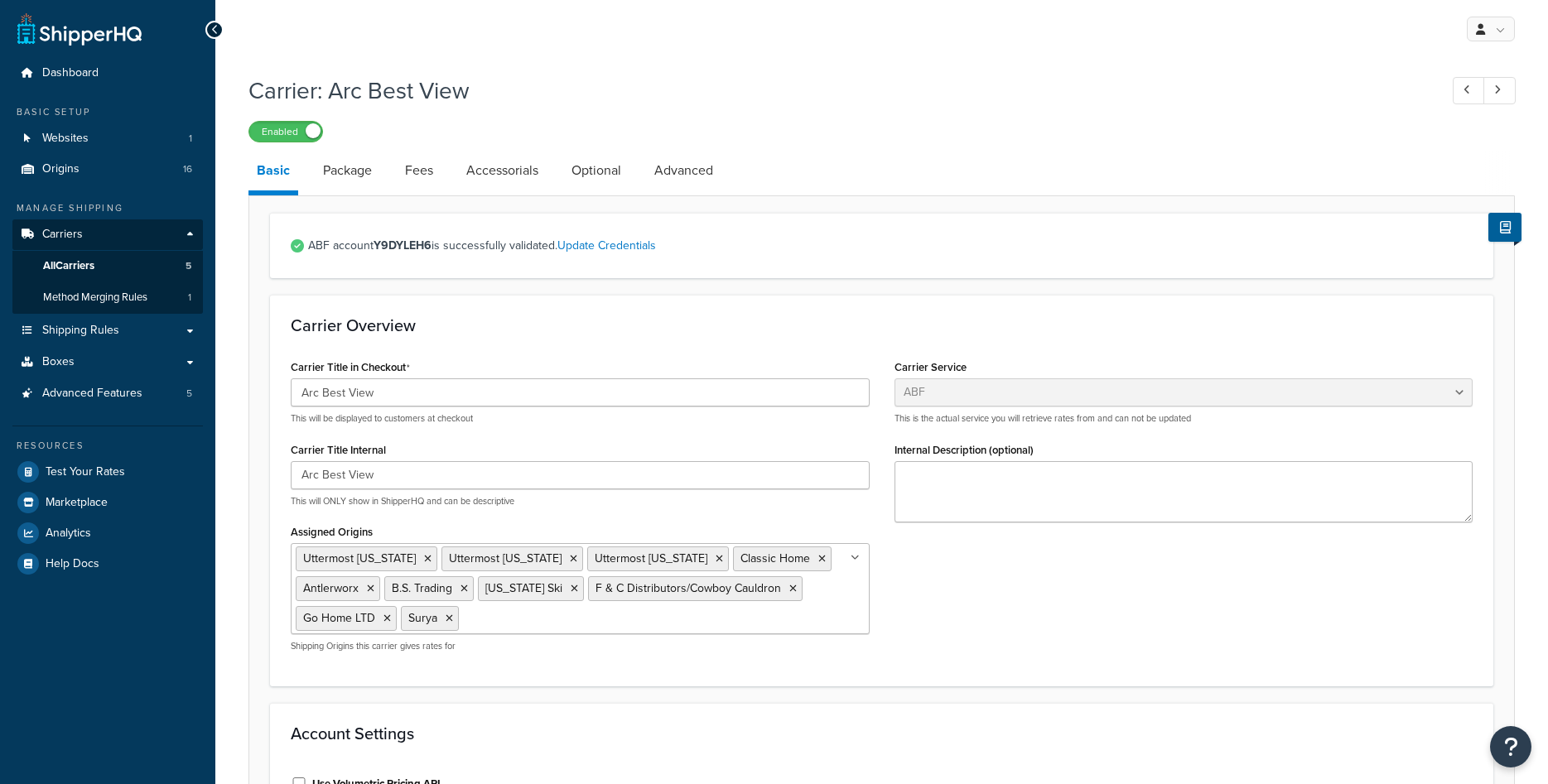
select select "abfFreight"
click at [355, 171] on link "Package" at bounding box center [348, 170] width 65 height 39
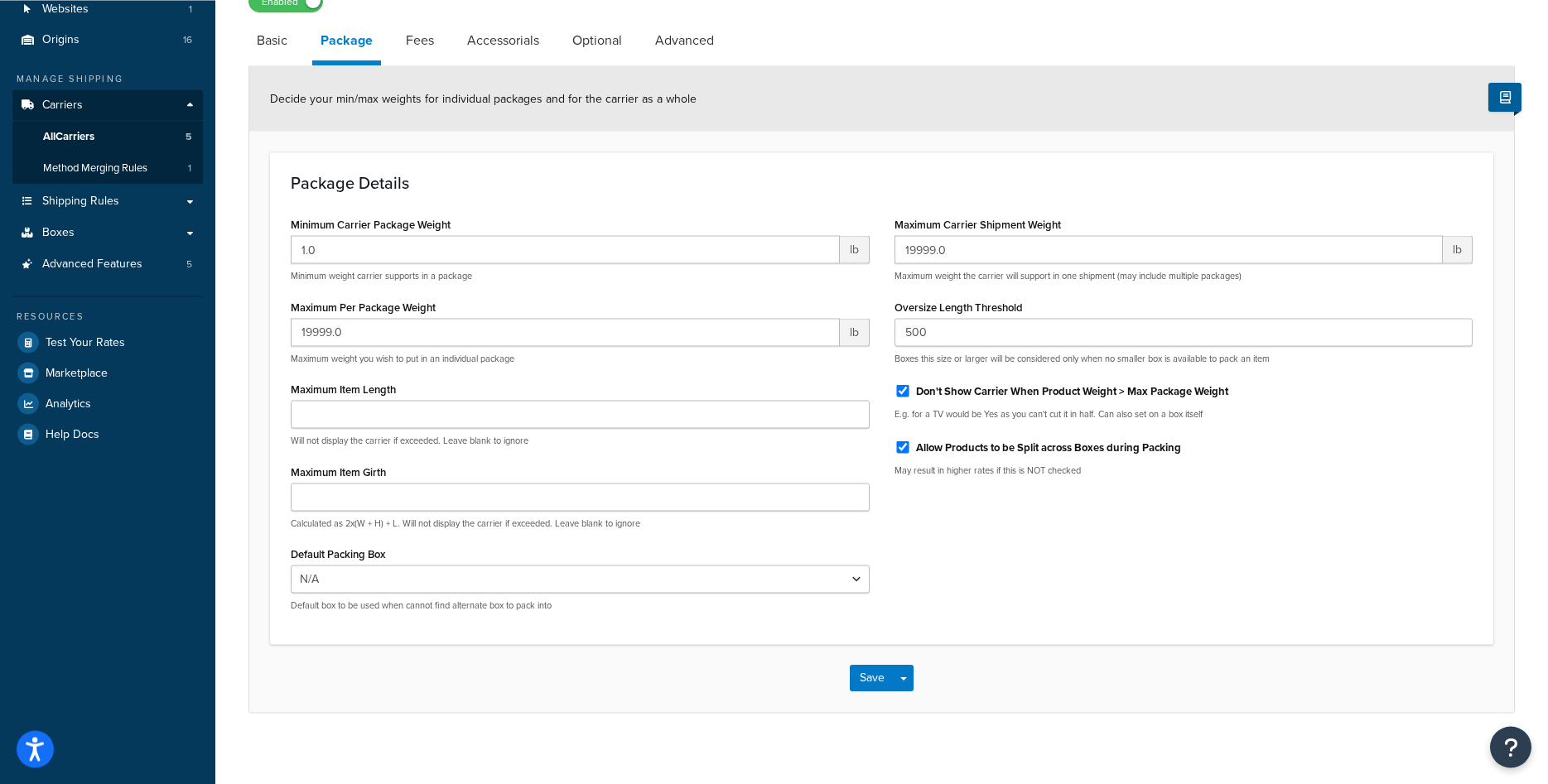
scroll to position [142, 0]
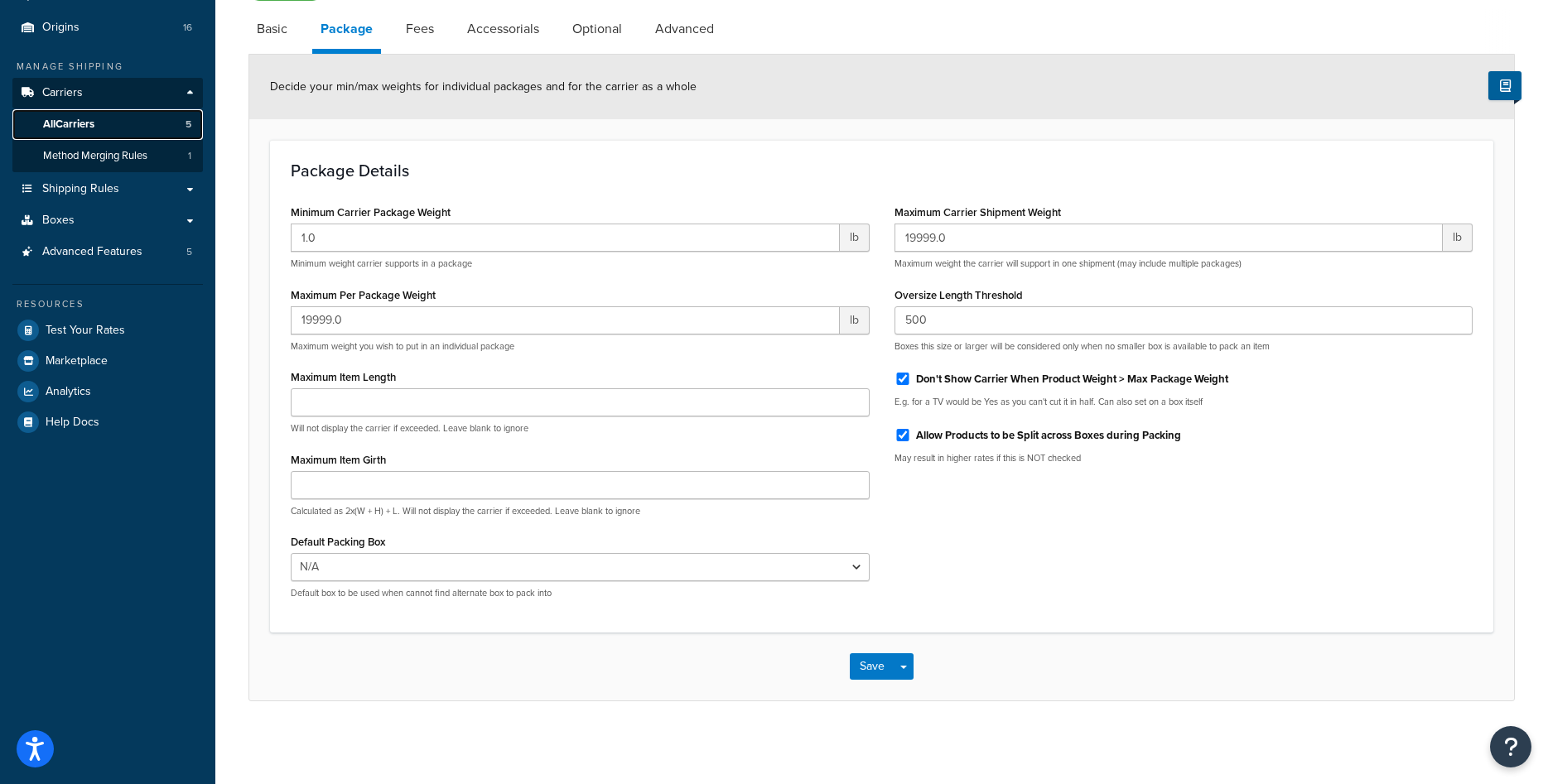
click at [82, 125] on span "All Carriers" at bounding box center [68, 124] width 51 height 14
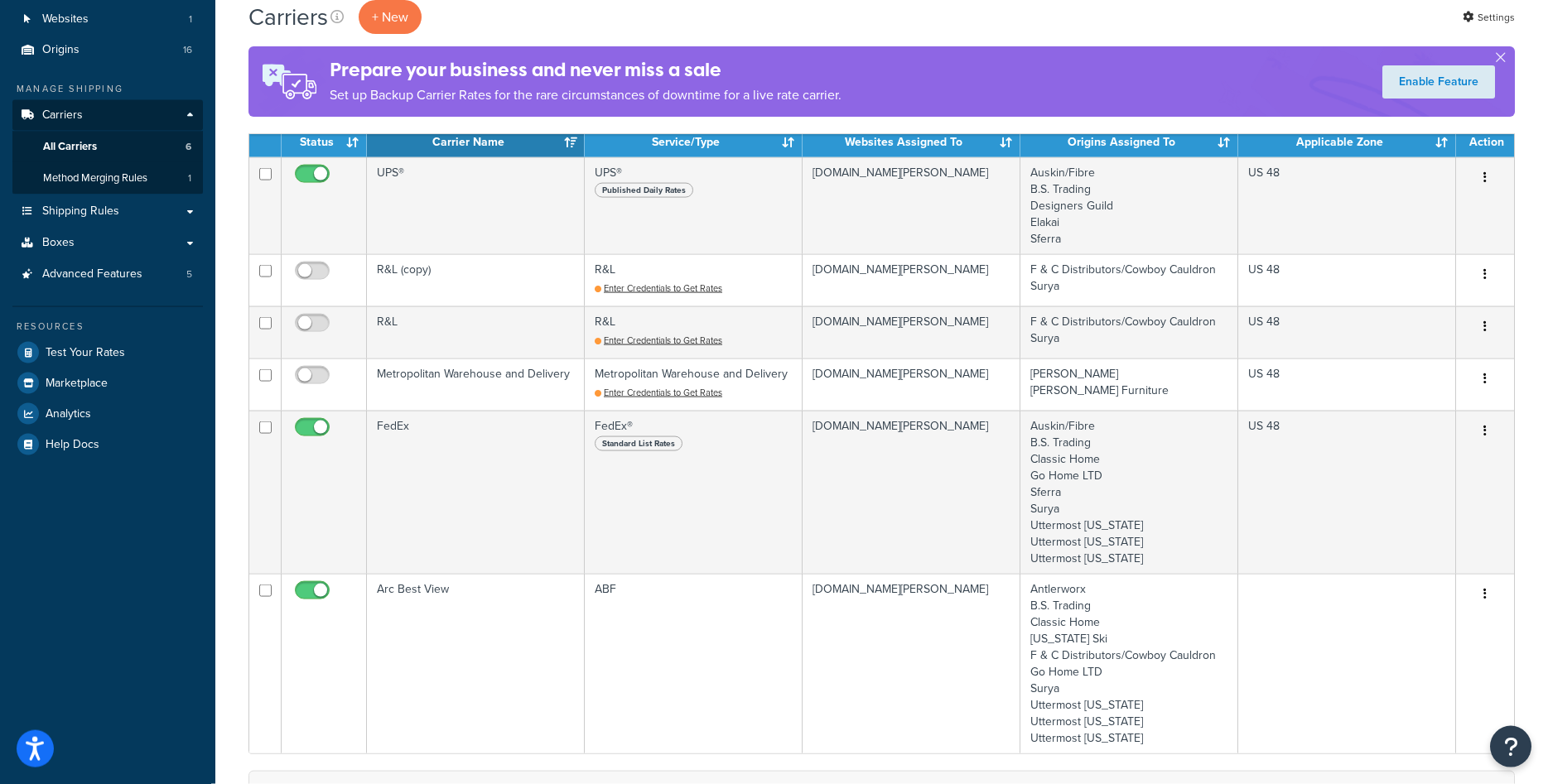
scroll to position [85, 0]
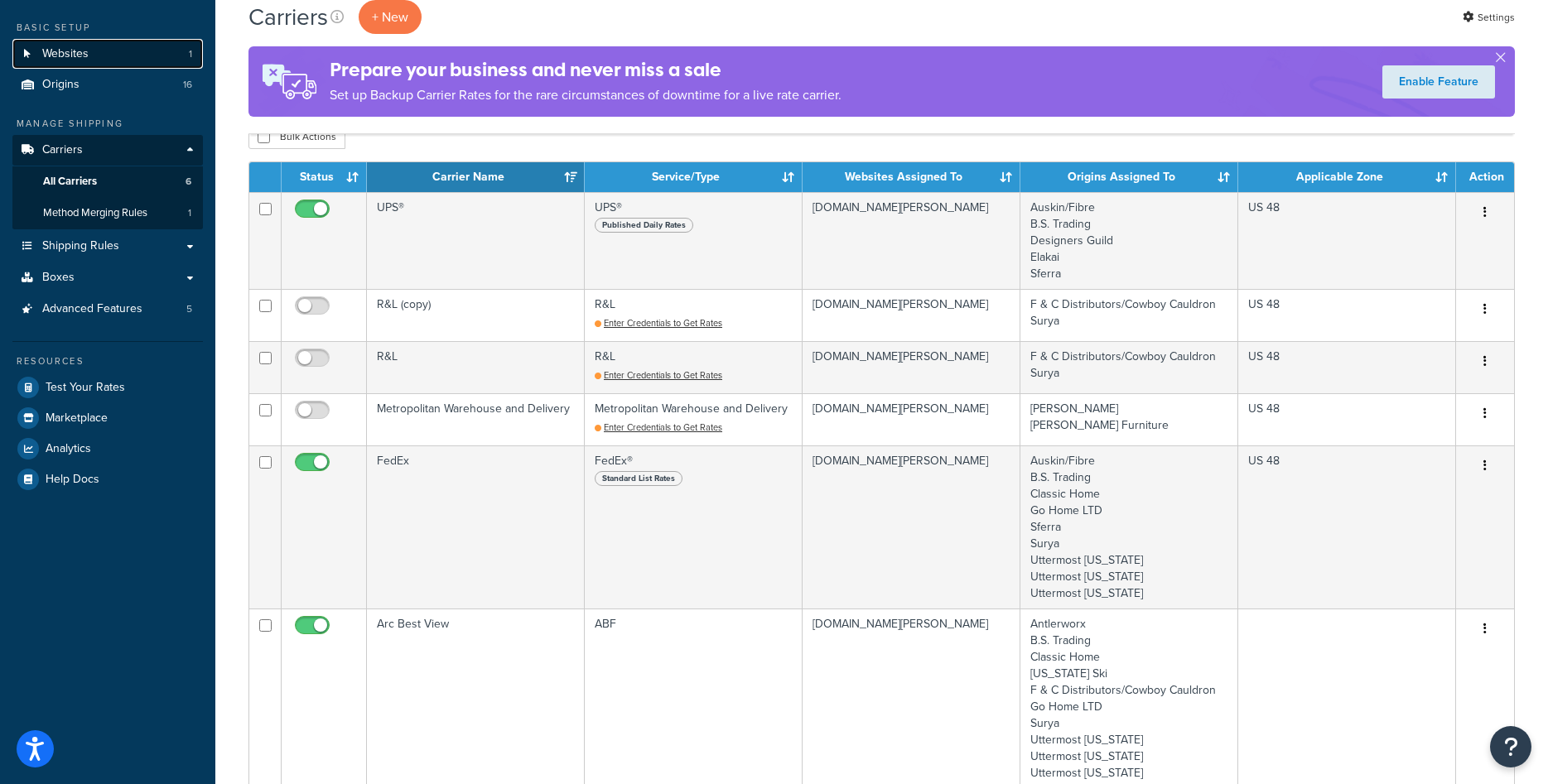
click at [68, 55] on span "Websites" at bounding box center [65, 54] width 46 height 14
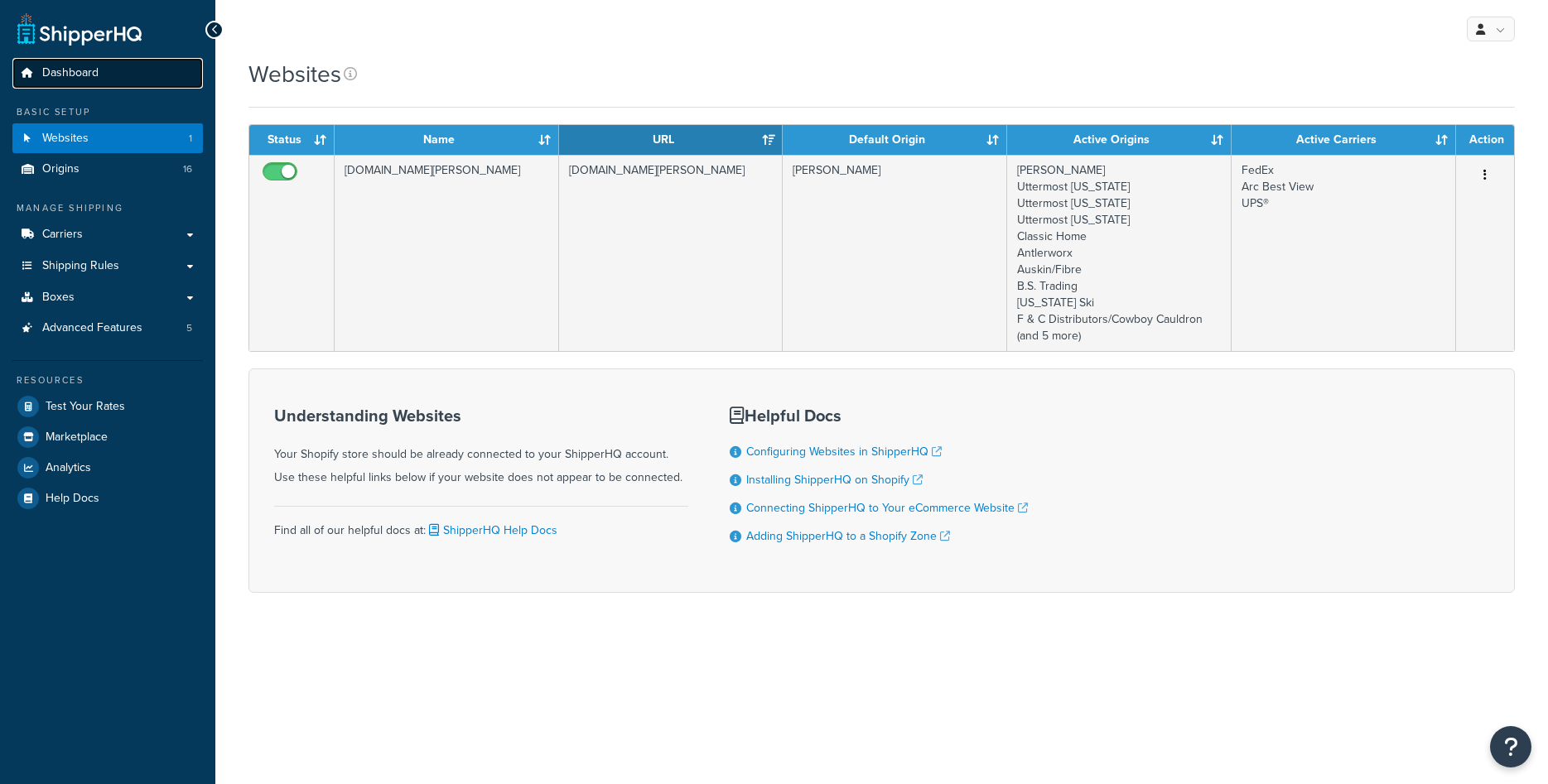
click at [82, 76] on span "Dashboard" at bounding box center [70, 73] width 57 height 14
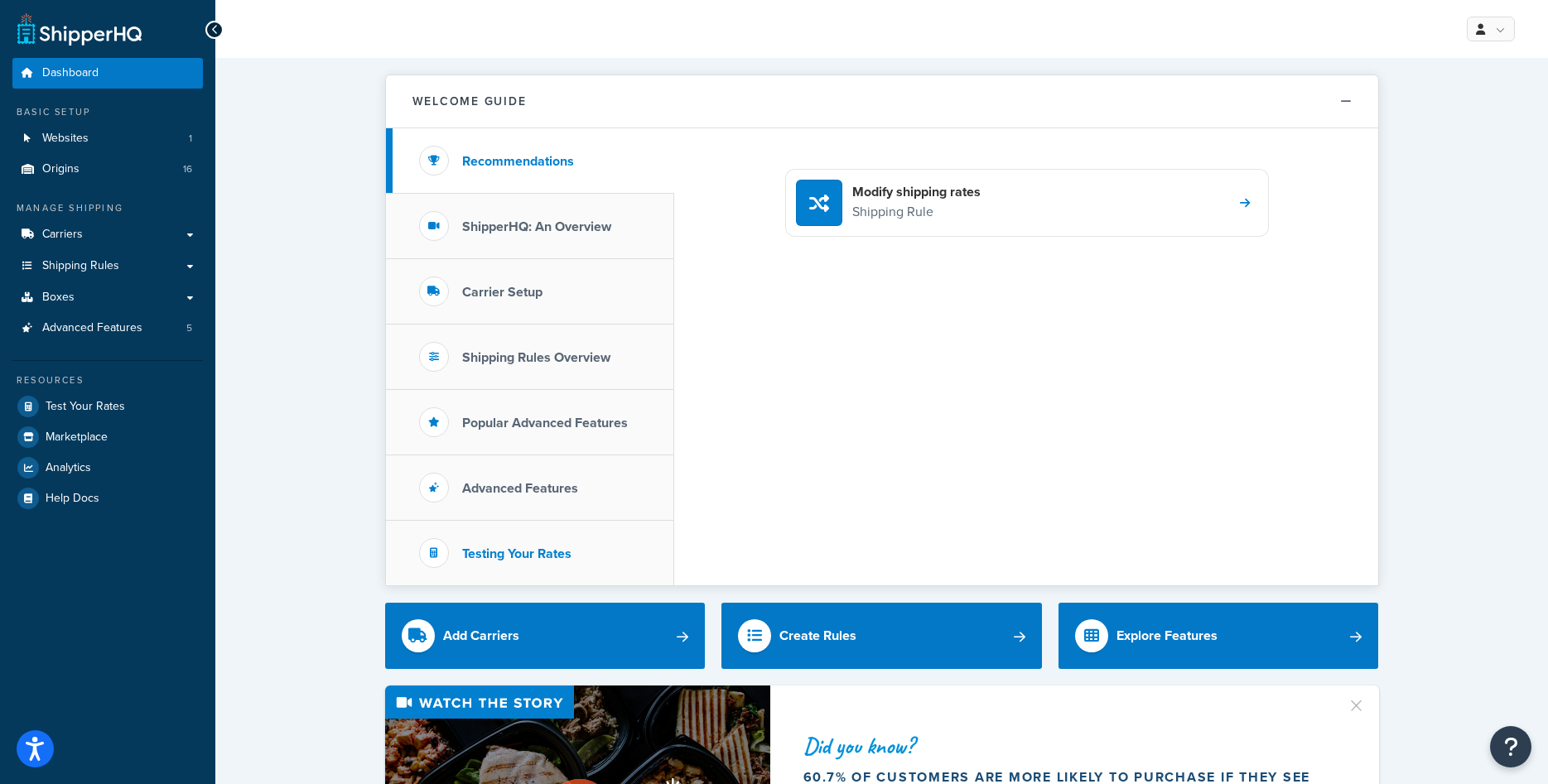
click at [509, 546] on h3 "Testing Your Rates" at bounding box center [517, 553] width 110 height 15
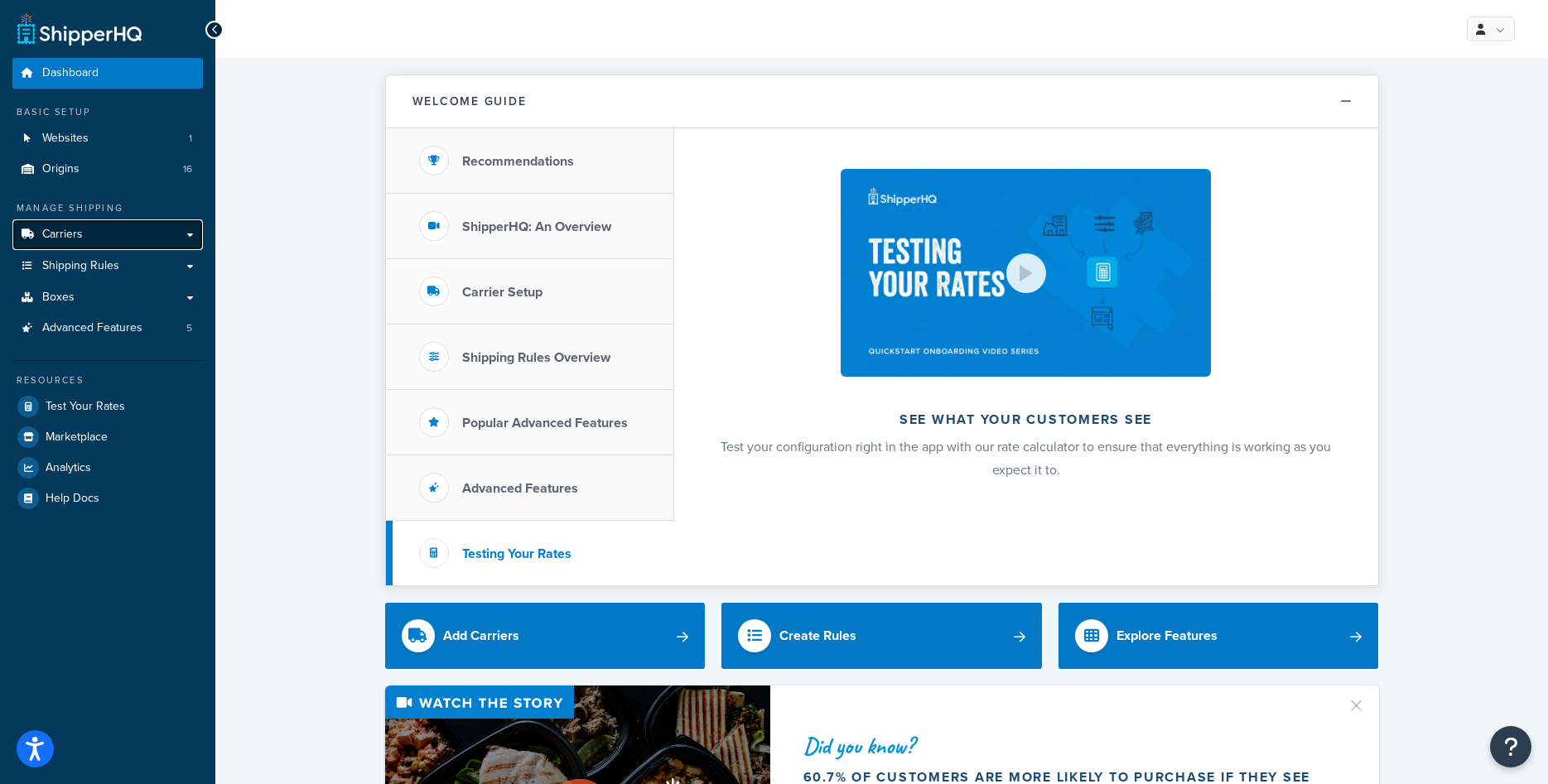
click at [112, 241] on link "Carriers" at bounding box center [108, 235] width 190 height 31
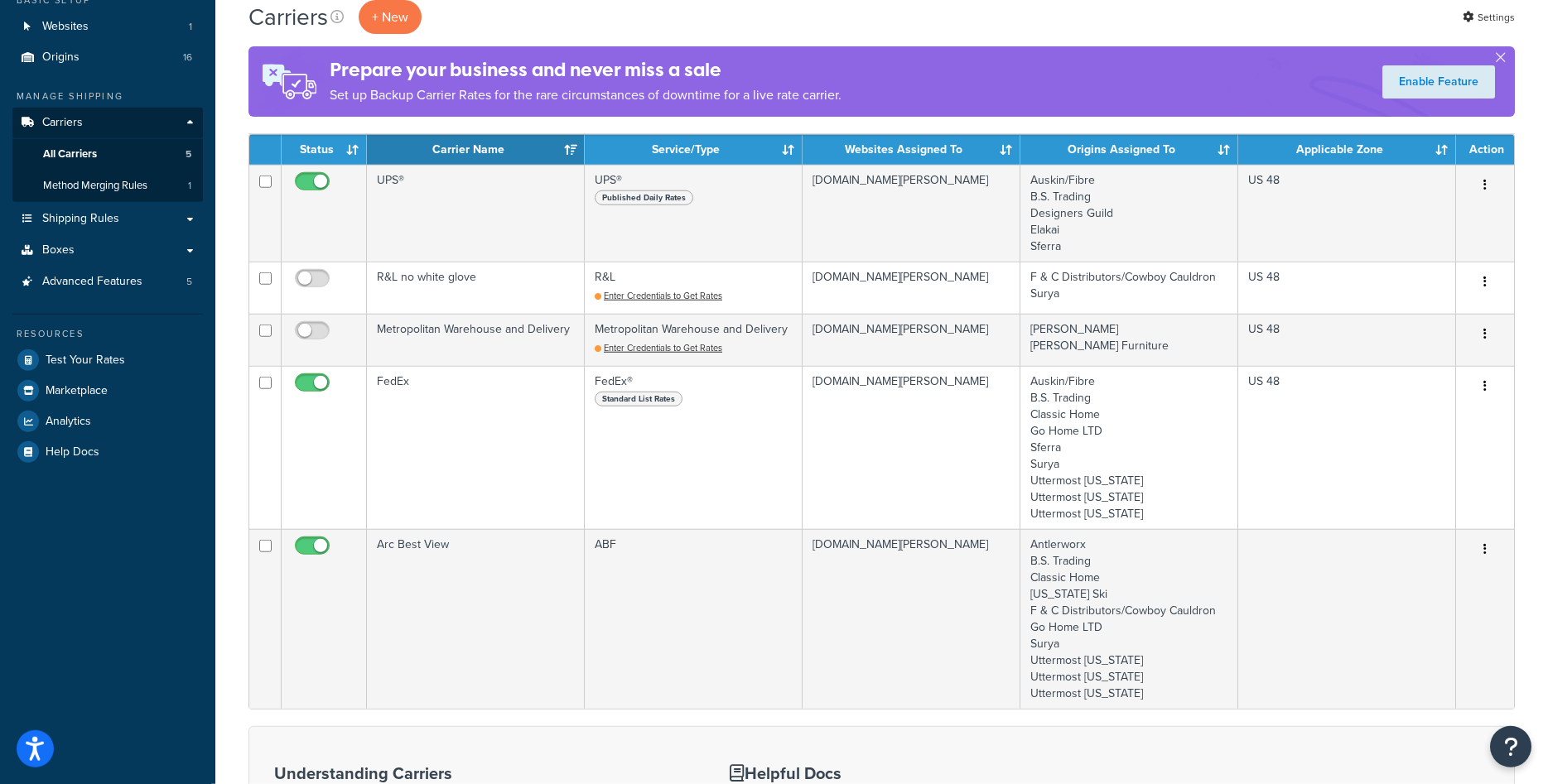
scroll to position [85, 0]
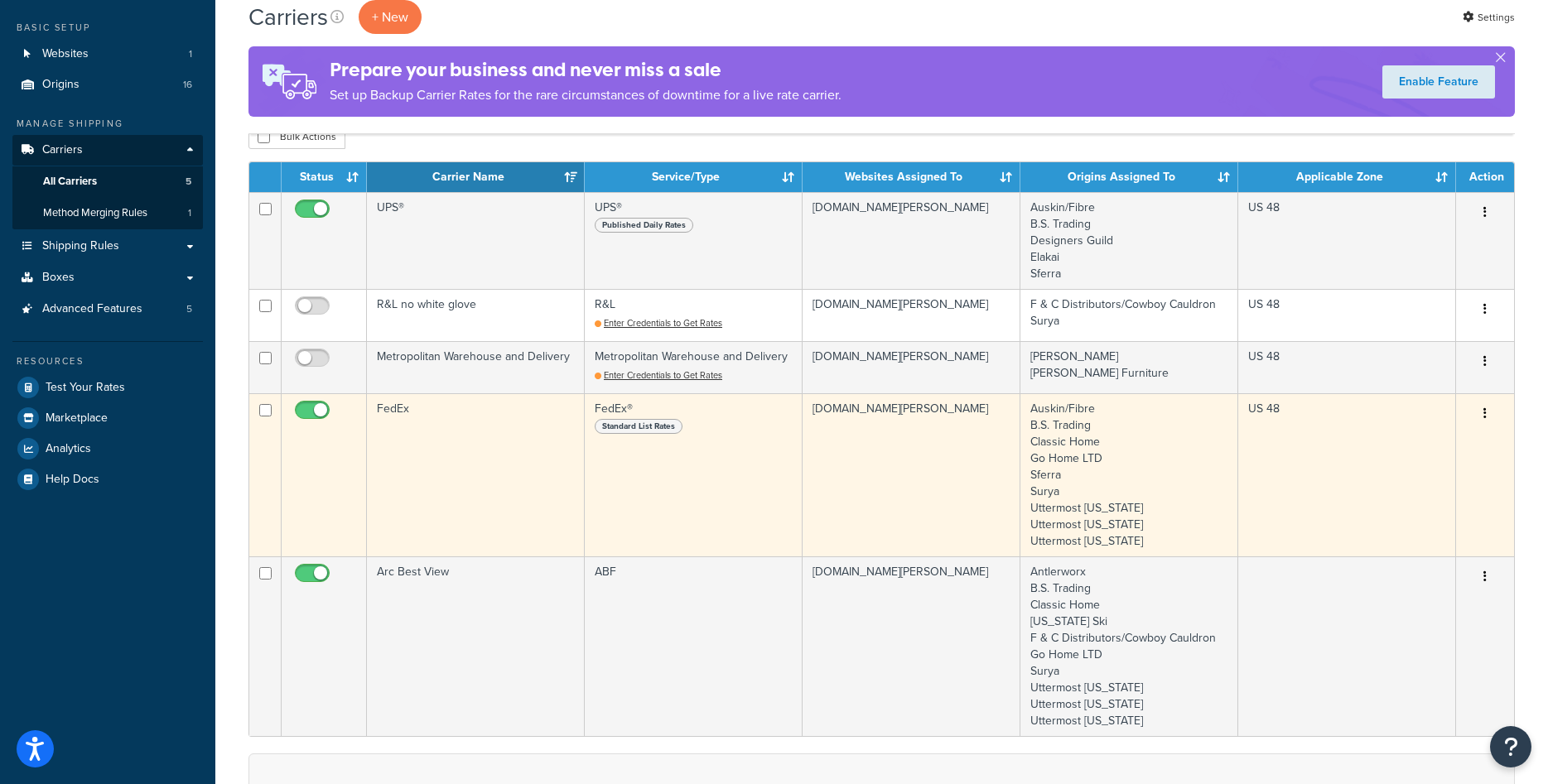
click at [407, 476] on td "FedEx" at bounding box center [476, 474] width 217 height 163
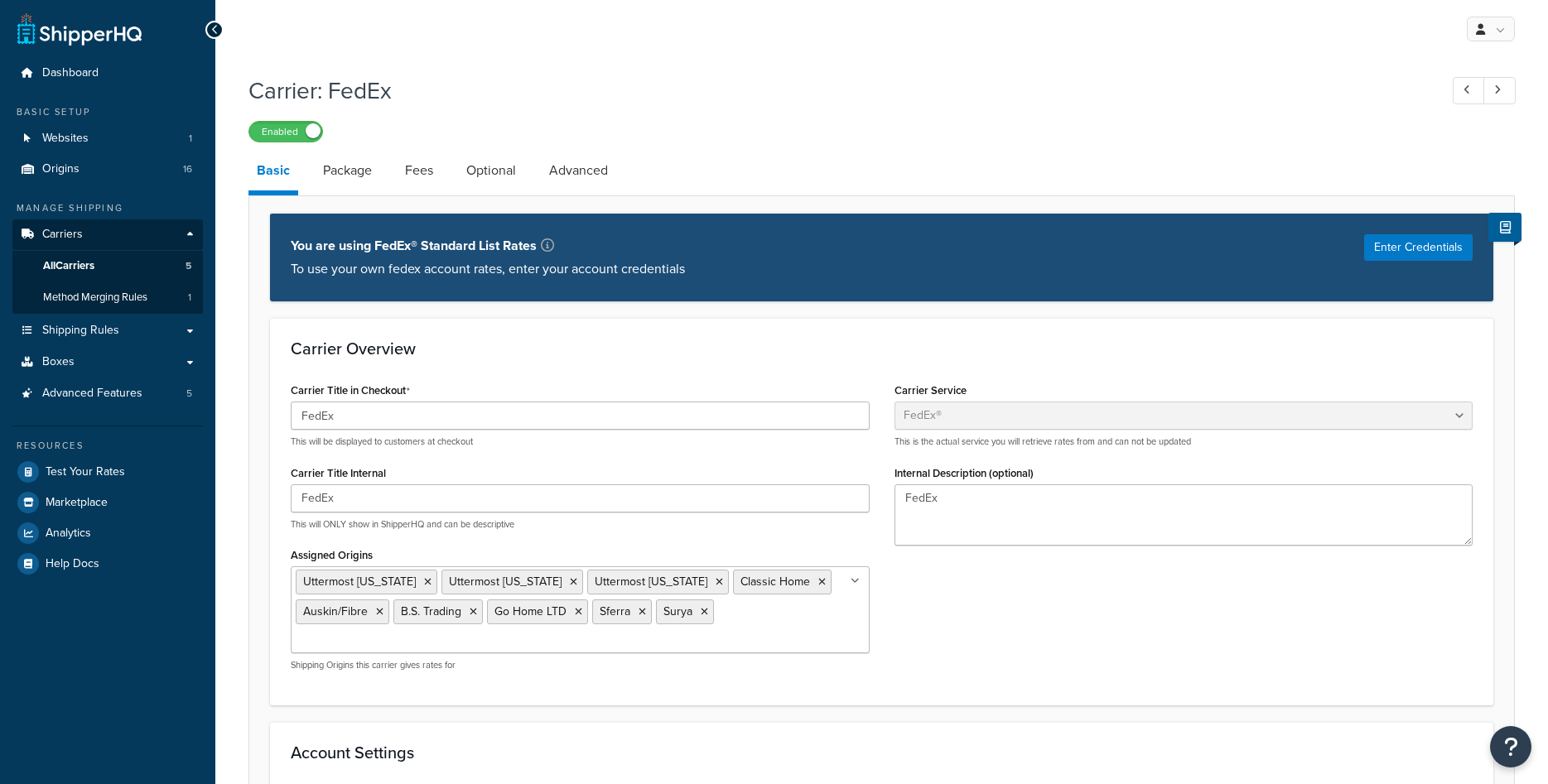
select select "fedEx"
select select "REGULAR_PICKUP"
select select "YOUR_PACKAGING"
click at [367, 164] on link "Package" at bounding box center [348, 170] width 65 height 39
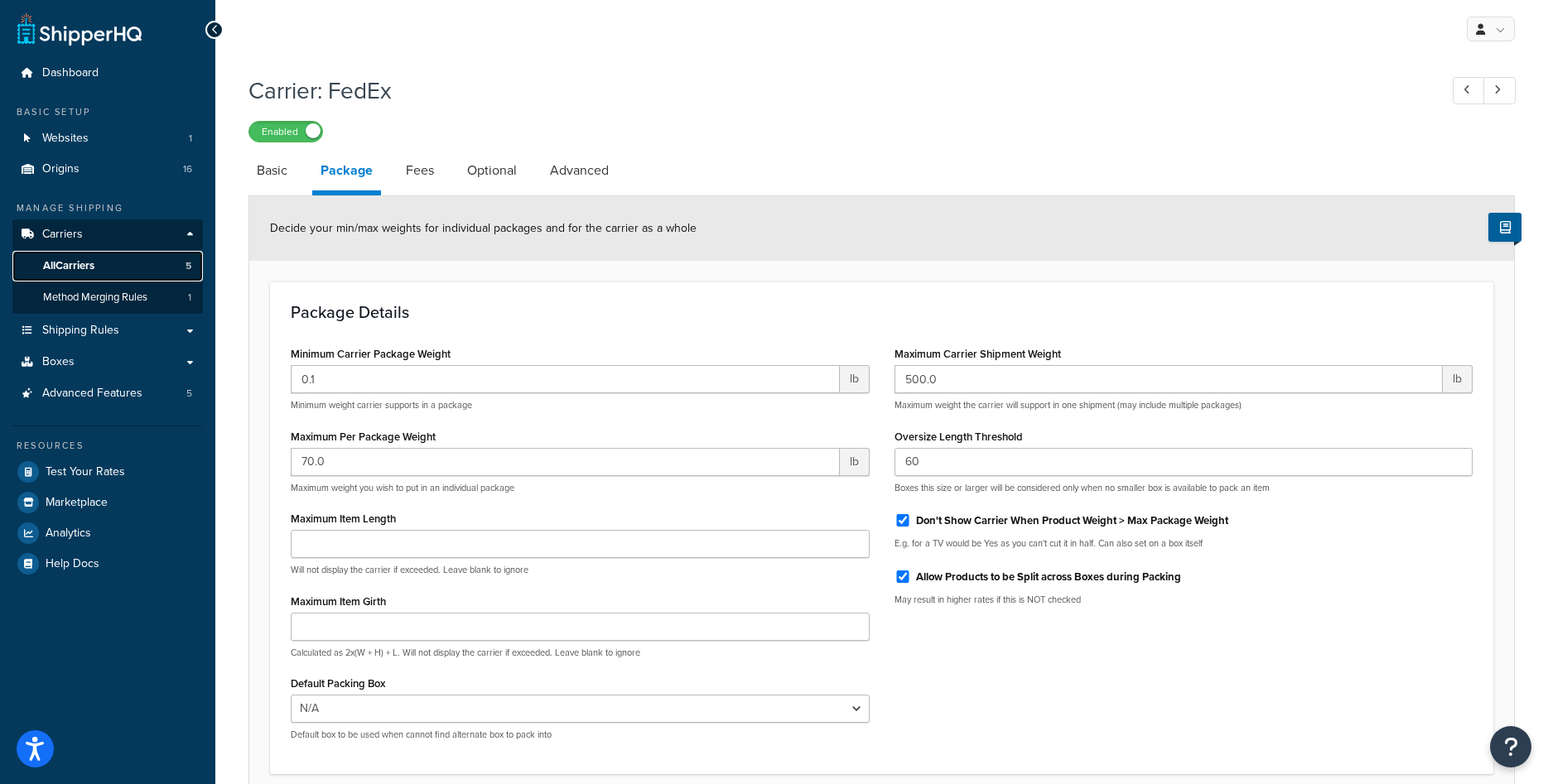
click at [109, 262] on link "All Carriers 5" at bounding box center [108, 266] width 190 height 31
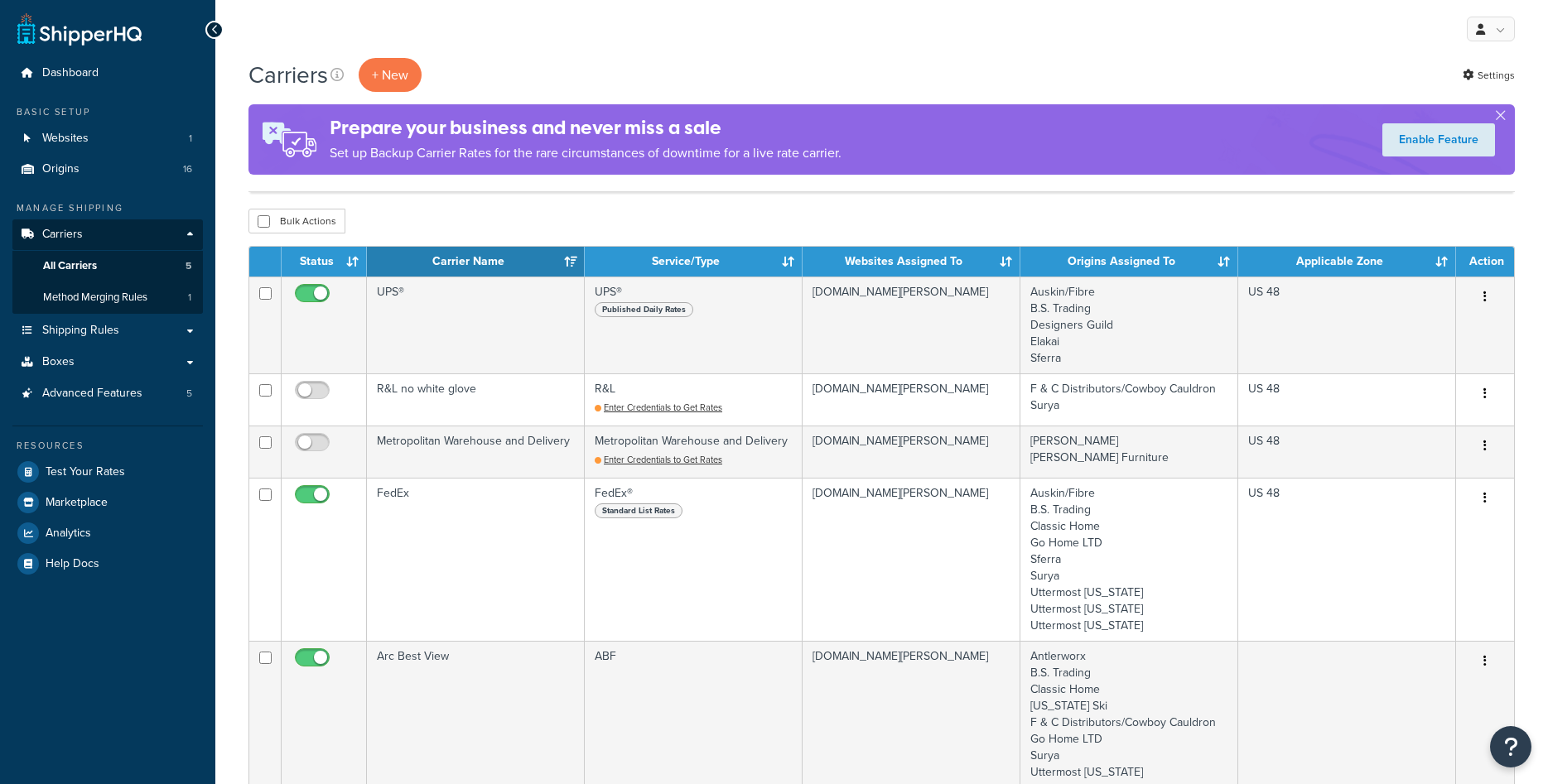
scroll to position [169, 0]
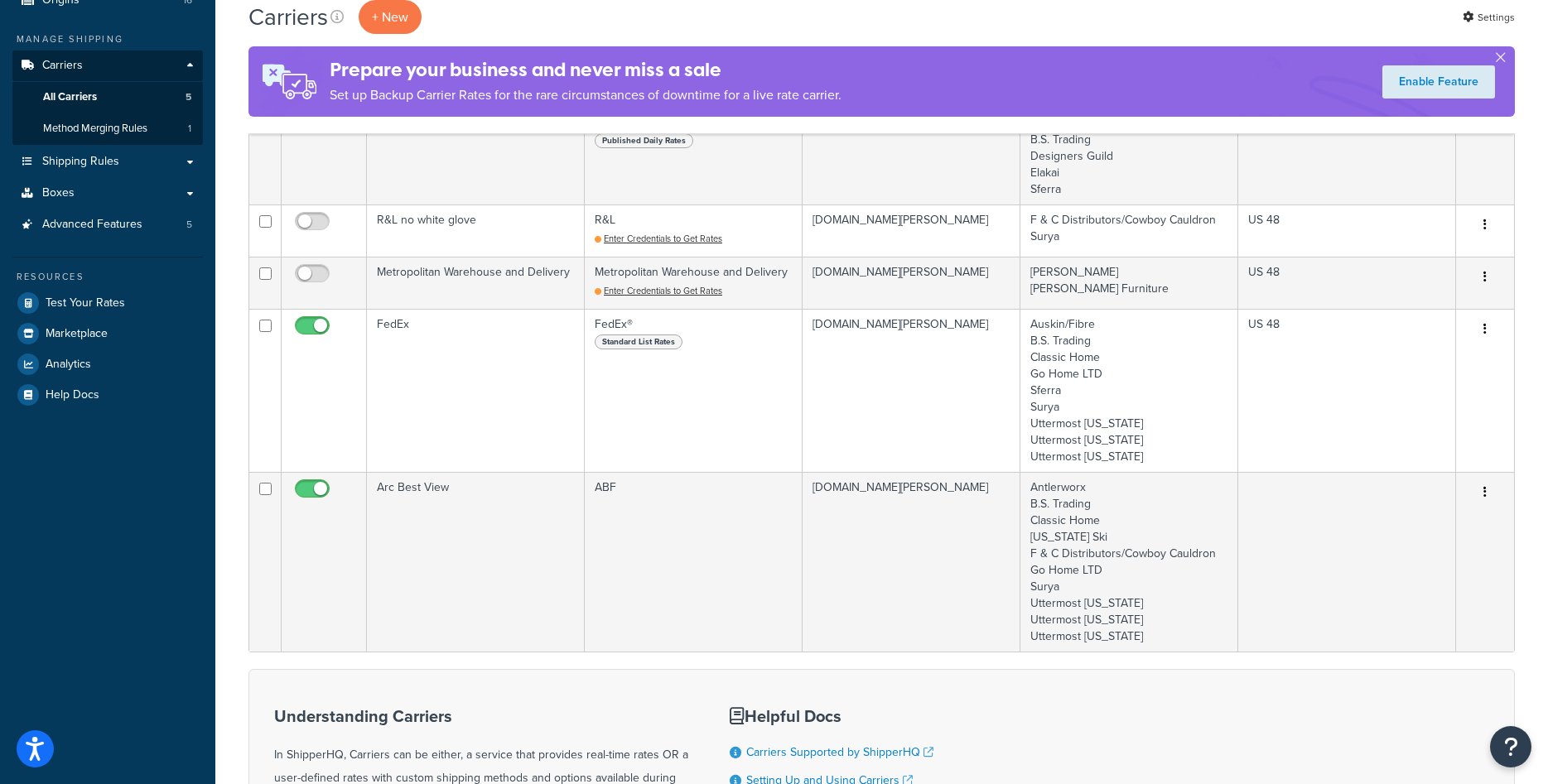
click at [449, 517] on td "Arc Best View" at bounding box center [476, 561] width 217 height 180
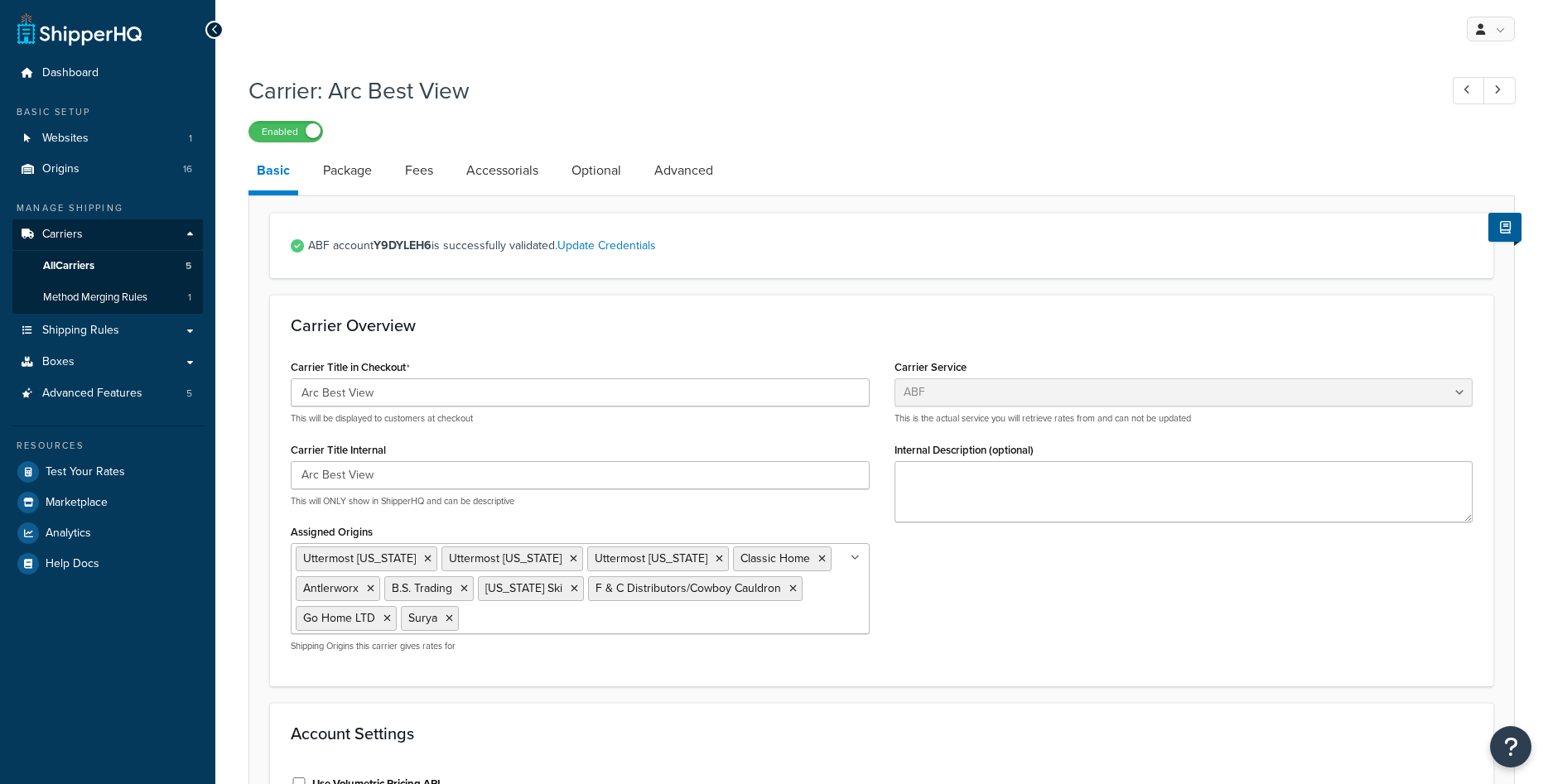
select select "abfFreight"
